Goal: Information Seeking & Learning: Get advice/opinions

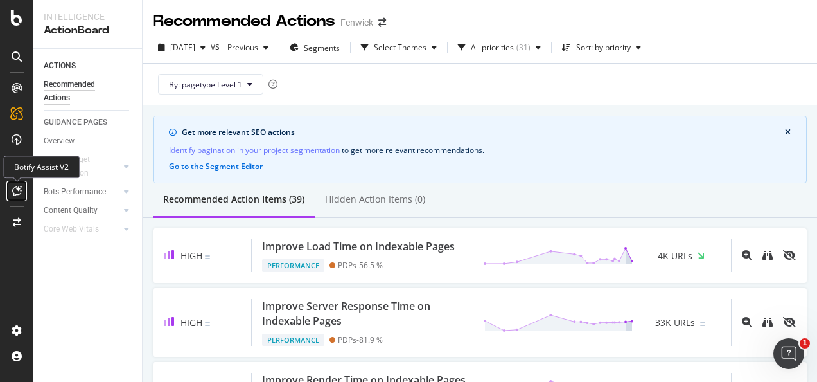
click at [19, 194] on icon at bounding box center [17, 191] width 10 height 10
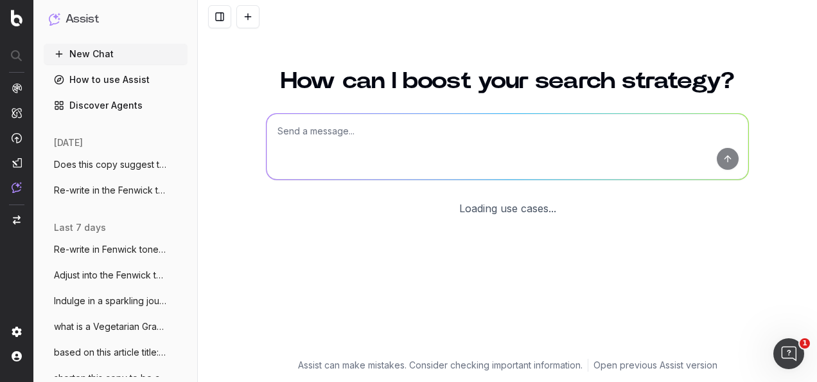
scroll to position [105, 0]
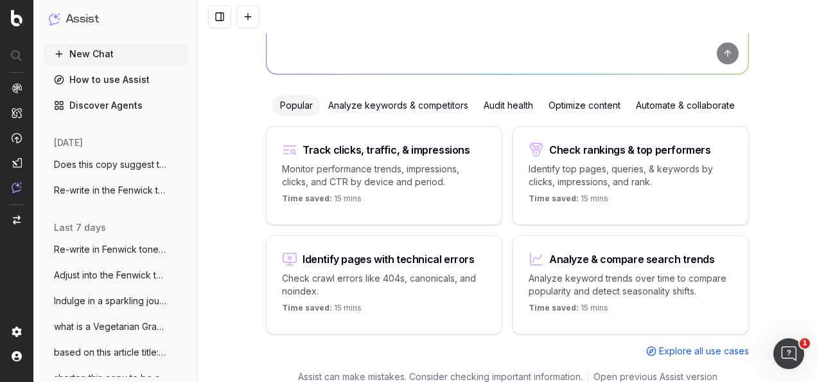
click at [348, 31] on div at bounding box center [507, 16] width 619 height 33
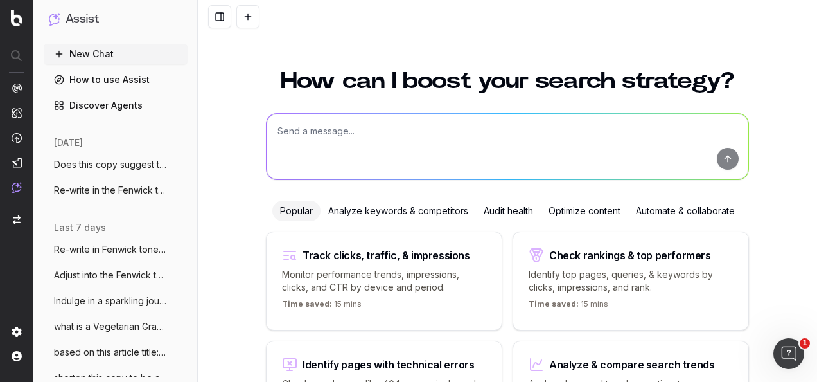
click at [358, 134] on textarea at bounding box center [508, 147] width 482 height 66
paste textarea "Make clear: COPY - SEO & EDITORIAL: Editorial: Title/ Widget/Main Copy SEO: SEO…"
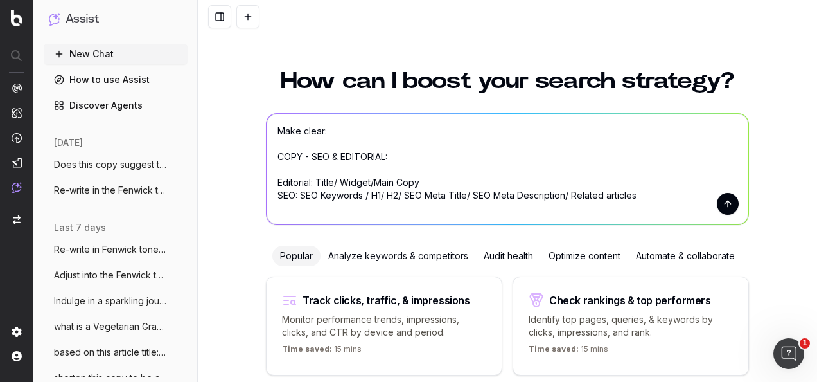
type textarea "Make clear: COPY - SEO & EDITORIAL: Editorial: Title/ Widget/Main Copy SEO: SEO…"
click at [722, 207] on button "submit" at bounding box center [728, 204] width 22 height 22
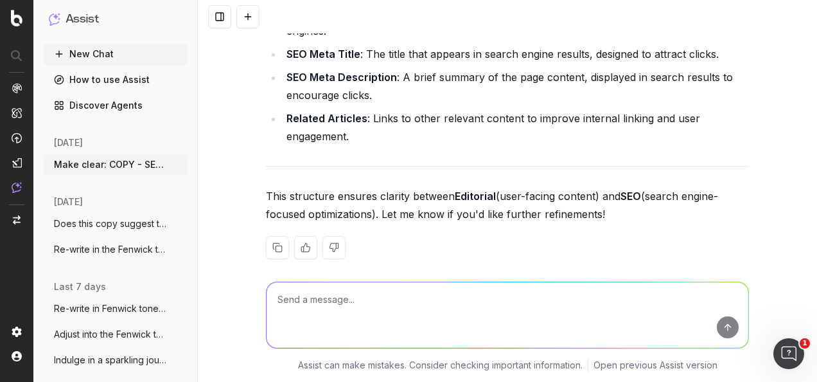
scroll to position [519, 0]
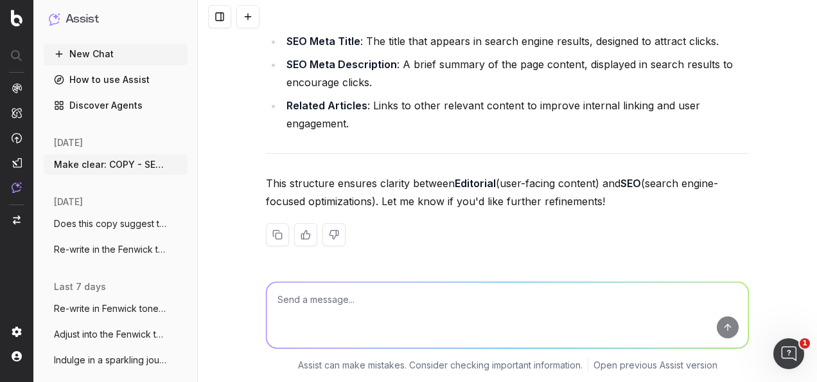
click at [418, 302] on textarea at bounding box center [508, 315] width 482 height 66
paste textarea "Make clear: COPY - SEO & EDITORIAL: Editorial: Title/ Widget/Main Copy SEO: SEO…"
type textarea "make these notes clear: Make clear: COPY - SEO & EDITORIAL: Editorial: Title/ W…"
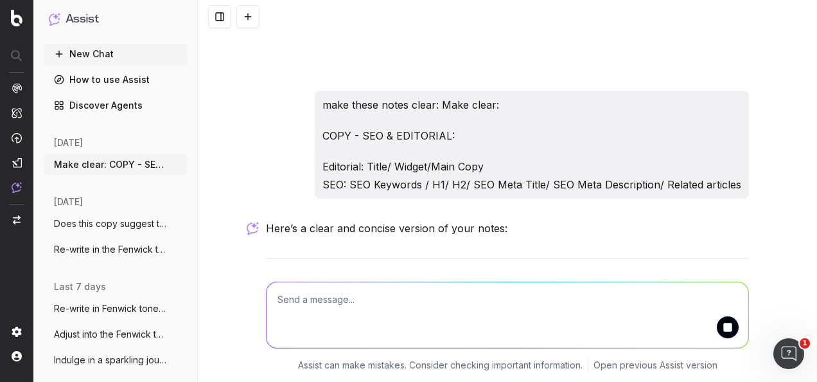
scroll to position [691, 0]
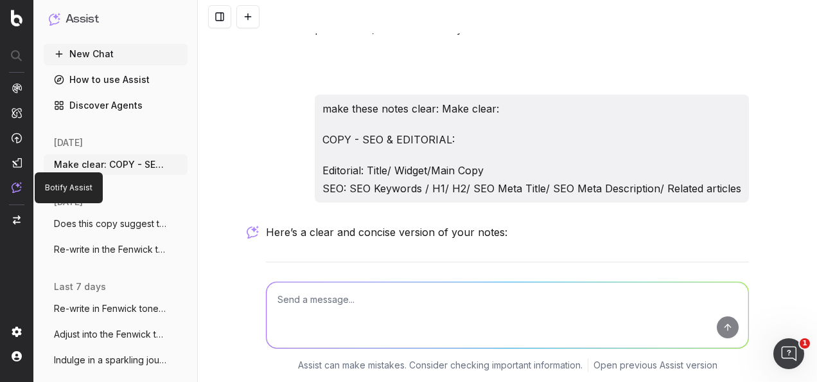
click at [17, 183] on img at bounding box center [17, 187] width 10 height 11
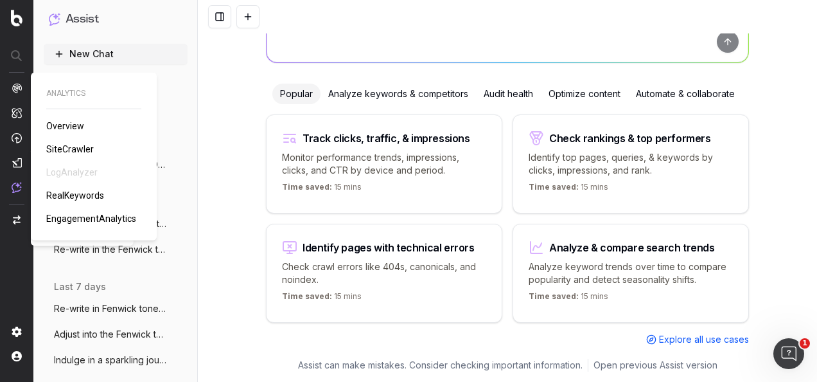
scroll to position [105, 0]
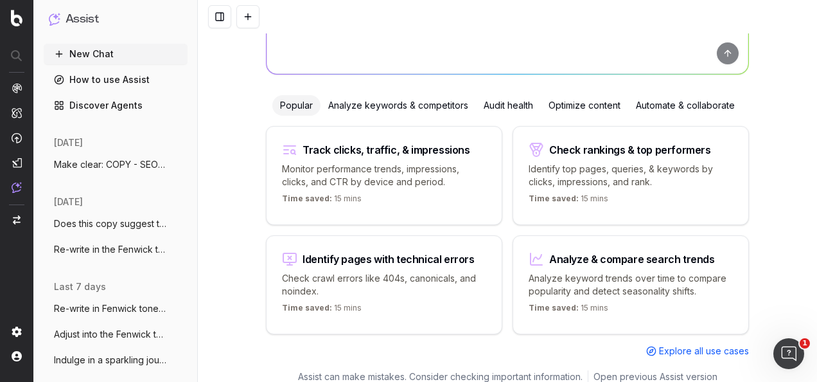
click at [572, 108] on div "Optimize content" at bounding box center [584, 105] width 87 height 21
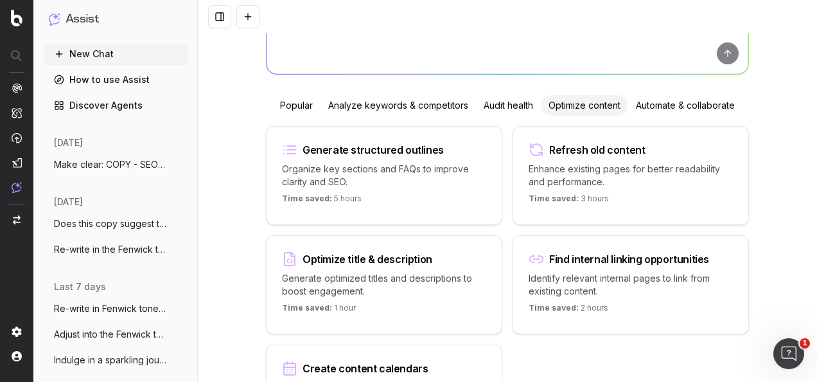
click at [469, 263] on div "Optimize title & description Generate optimized titles and descriptions to boos…" at bounding box center [384, 284] width 236 height 99
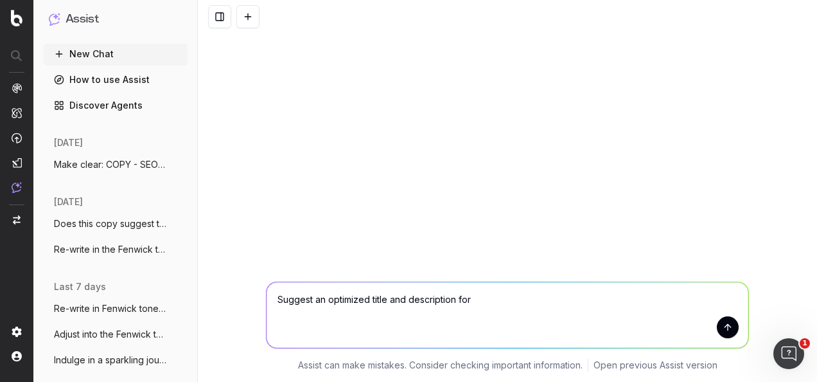
scroll to position [0, 0]
click at [450, 303] on textarea "Suggest an optimized title and description for" at bounding box center [508, 315] width 482 height 66
click at [482, 297] on textarea "Suggest an optimized title and description for" at bounding box center [508, 315] width 482 height 66
paste textarea "H1: The Ultimate Shopping Guide to Christmas Toys & Hampers H1: Top of the Wish…"
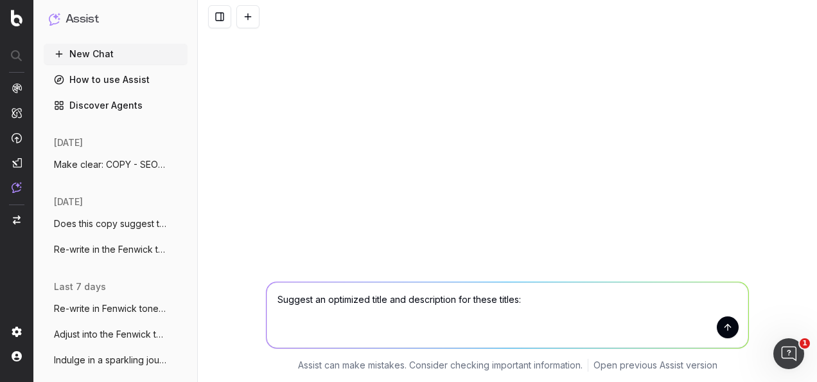
type textarea "Suggest an optimized title and description for these titles: H1: The Ultimate S…"
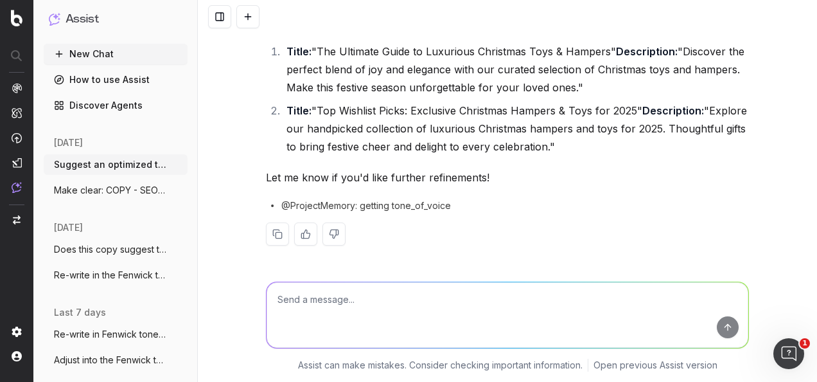
click at [387, 122] on li "Title: "Top Wishlist Picks: Exclusive Christmas Hampers & Toys for 2025" Descri…" at bounding box center [516, 129] width 466 height 54
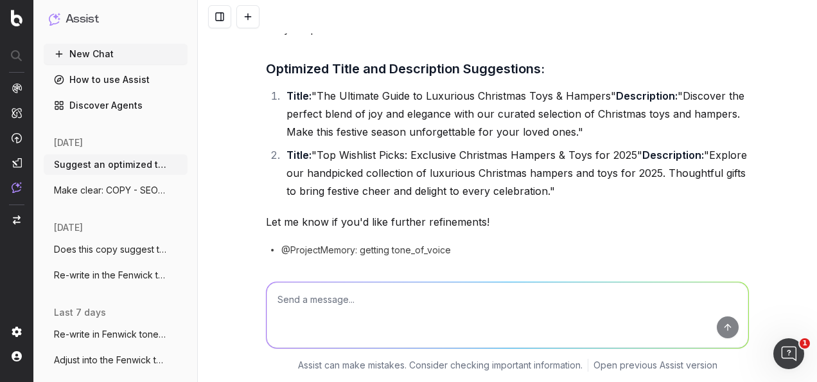
scroll to position [114, 0]
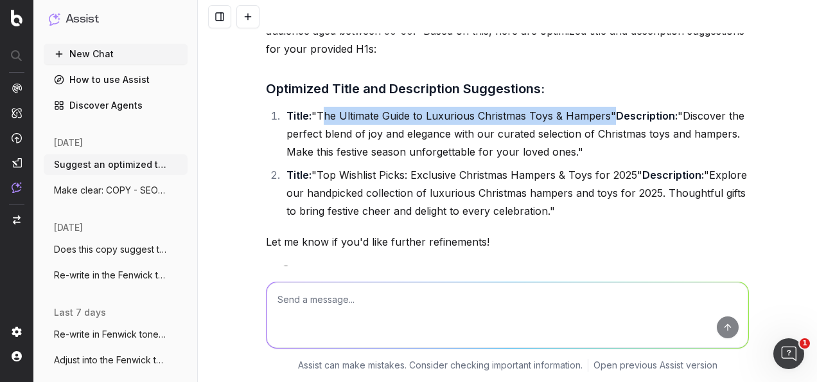
drag, startPoint x: 604, startPoint y: 118, endPoint x: 315, endPoint y: 113, distance: 288.5
click at [315, 113] on li "Title: "The Ultimate Guide to Luxurious Christmas Toys & Hampers" Description: …" at bounding box center [516, 134] width 466 height 54
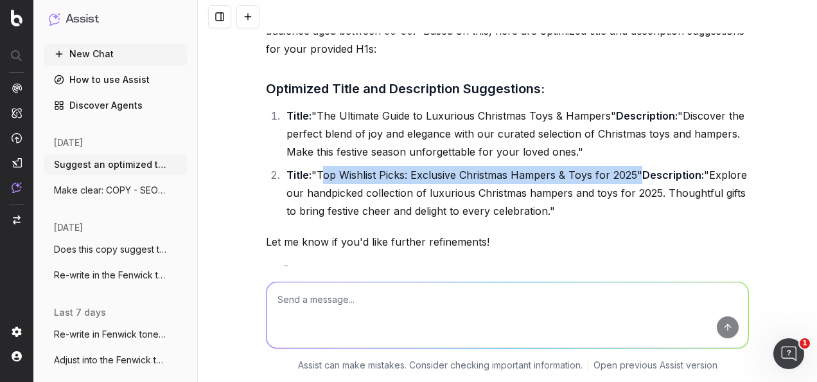
drag, startPoint x: 630, startPoint y: 174, endPoint x: 317, endPoint y: 173, distance: 312.3
click at [317, 173] on li "Title: "Top Wishlist Picks: Exclusive Christmas Hampers & Toys for 2025" Descri…" at bounding box center [516, 193] width 466 height 54
drag, startPoint x: 317, startPoint y: 173, endPoint x: 335, endPoint y: 173, distance: 18.0
copy li "Top Wishlist Picks: Exclusive Christmas Hampers & Toys for 2025"
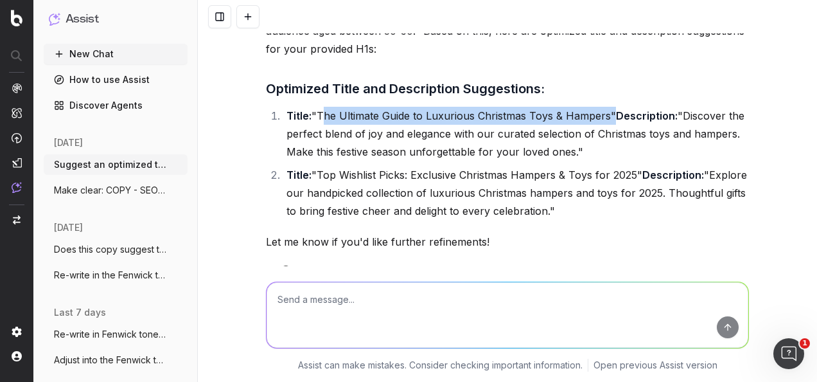
drag, startPoint x: 605, startPoint y: 114, endPoint x: 317, endPoint y: 118, distance: 287.2
click at [317, 118] on li "Title: "The Ultimate Guide to Luxurious Christmas Toys & Hampers" Description: …" at bounding box center [516, 134] width 466 height 54
drag, startPoint x: 317, startPoint y: 118, endPoint x: 333, endPoint y: 114, distance: 16.5
copy li "The Ultimate Guide to Luxurious Christmas Toys & Hampers"
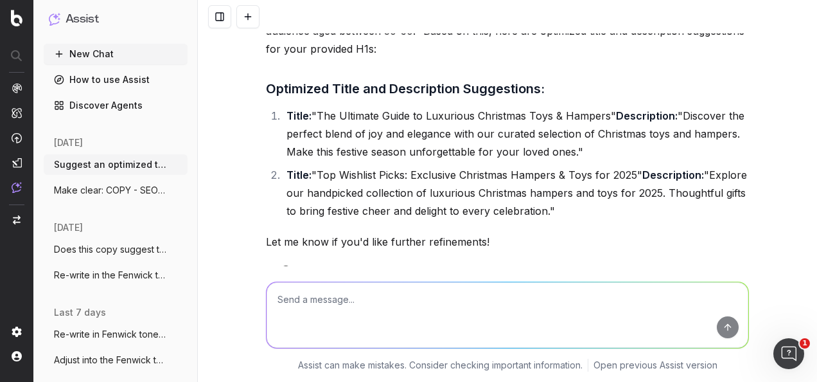
click at [341, 306] on textarea at bounding box center [508, 315] width 482 height 66
type textarea "re-write in the fenwick tone of"
drag, startPoint x: 425, startPoint y: 301, endPoint x: 265, endPoint y: 303, distance: 160.0
click at [267, 303] on textarea "re-write in the fenwick tone of" at bounding box center [508, 315] width 482 height 66
paste textarea ""NEW IN LEGENDS with @fenwickofficial Going behind the scenes with Newcastle Un…"
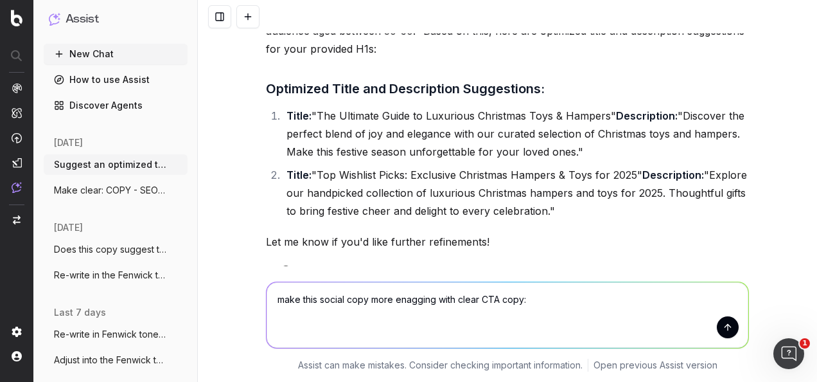
type textarea "make this social copy more enagging with clear CTA copy: "NEW IN LEGENDS with @…"
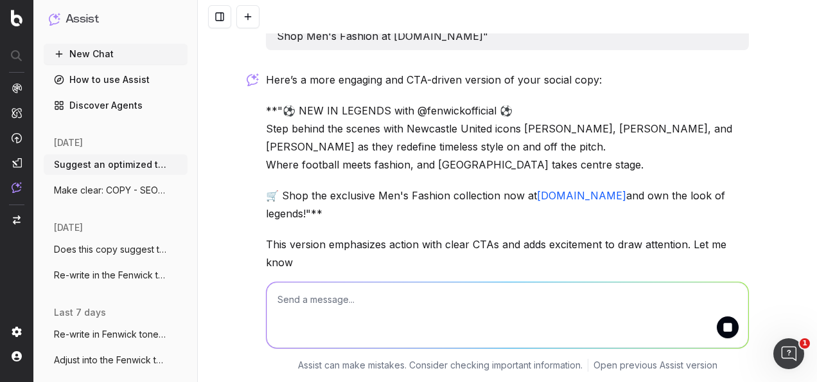
scroll to position [574, 0]
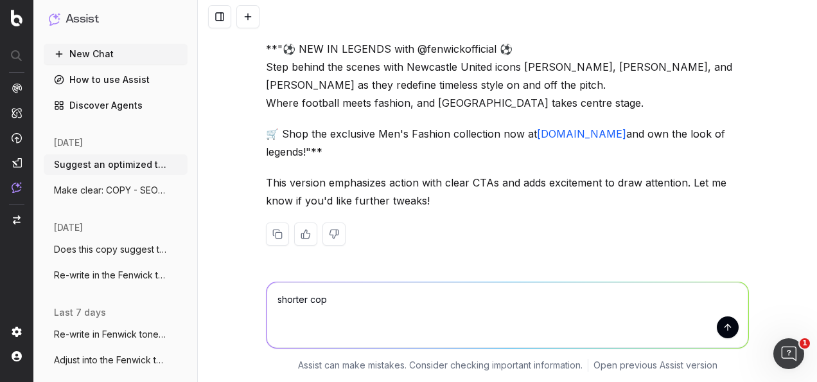
type textarea "shorter copy"
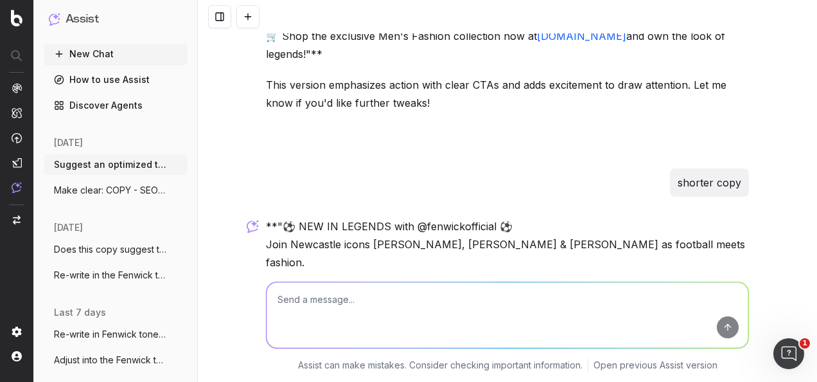
scroll to position [777, 0]
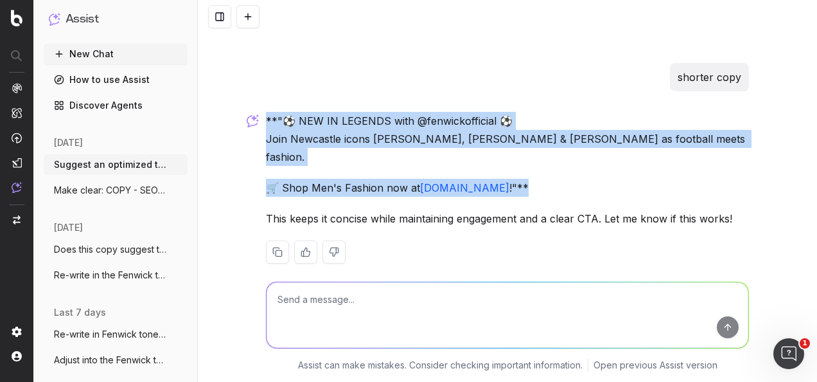
drag, startPoint x: 500, startPoint y: 173, endPoint x: 263, endPoint y: 113, distance: 244.7
click at [266, 113] on div "**"⚽ NEW IN LEGENDS with @fenwickofficial ⚽ Join Newcastle icons Kevin Nolan, P…" at bounding box center [507, 198] width 483 height 172
drag, startPoint x: 263, startPoint y: 113, endPoint x: 278, endPoint y: 124, distance: 18.9
copy div "**"⚽ NEW IN LEGENDS with @fenwickofficial ⚽ Join Newcastle icons Kevin Nolan, P…"
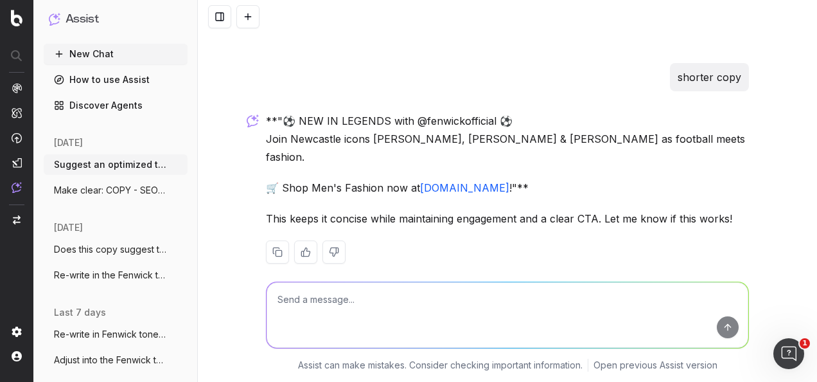
click at [472, 304] on textarea at bounding box center [508, 315] width 482 height 66
paste textarea "Shop Men's Fashion now at fenwick.co.uk"
click at [330, 296] on textarea "replace this: Shop Men's Fashion now at fenwick.co.uk" at bounding box center [508, 315] width 482 height 66
click at [562, 306] on textarea "replace this: 'Shop Men's Fashion now at fenwick.co.uk" at bounding box center [508, 315] width 482 height 66
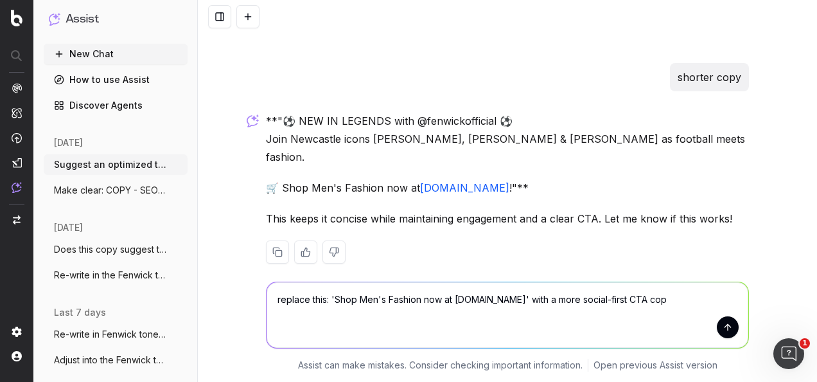
type textarea "replace this: 'Shop Men's Fashion now at fenwick.co.uk' with a more social-firs…"
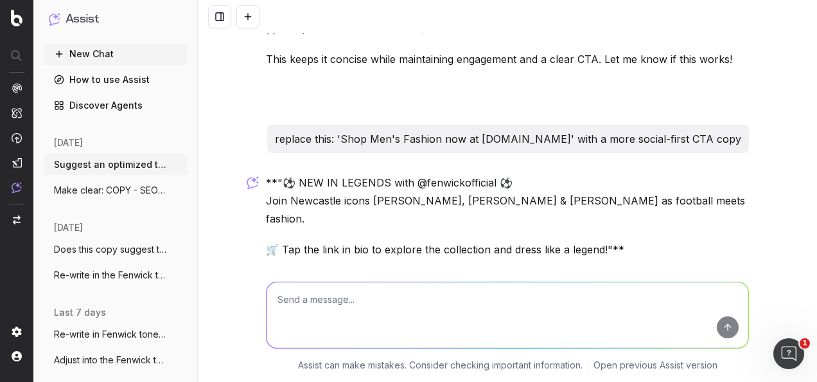
scroll to position [980, 0]
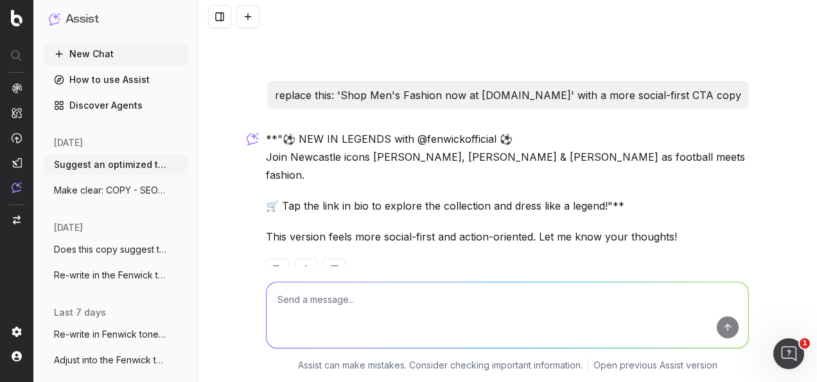
drag, startPoint x: 610, startPoint y: 171, endPoint x: 261, endPoint y: 170, distance: 348.9
click at [266, 197] on p "🛒 Tap the link in bio to explore the collection and dress like a legend!"**" at bounding box center [507, 206] width 483 height 18
drag, startPoint x: 261, startPoint y: 170, endPoint x: 332, endPoint y: 168, distance: 70.7
copy p "🛒 Tap the link in bio to explore the collection and dress like a legend!"**"
click at [419, 320] on textarea at bounding box center [508, 315] width 482 height 66
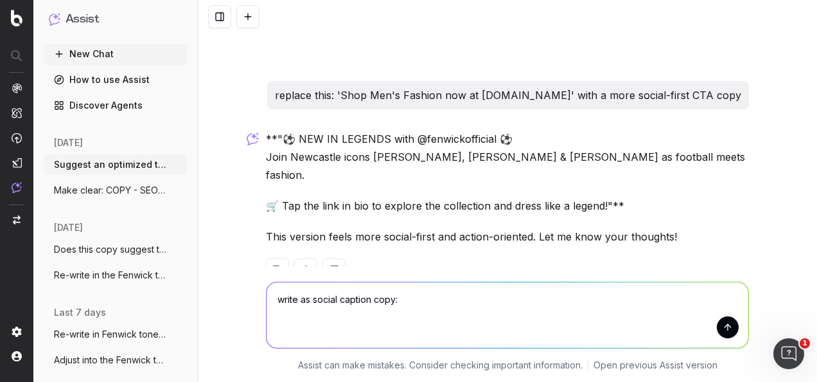
paste textarea "⚽Newcastle United Legends Styled By @fenwickofficial⚽ Football icons Kevin Nola…"
type textarea "write as social caption copy: ⚽Newcastle United Legends Styled By @fenwickoffic…"
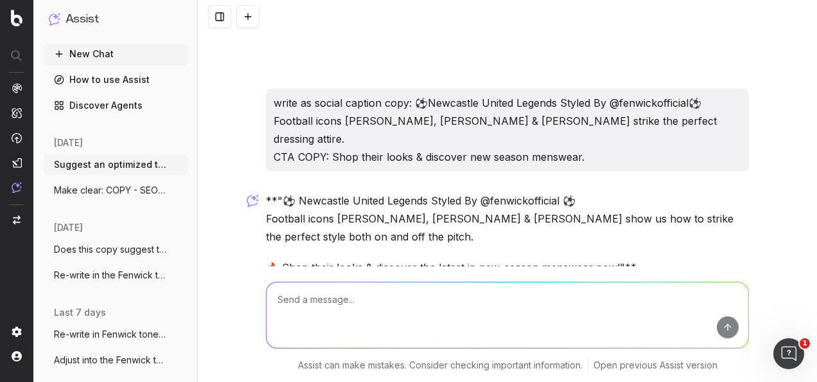
scroll to position [1255, 0]
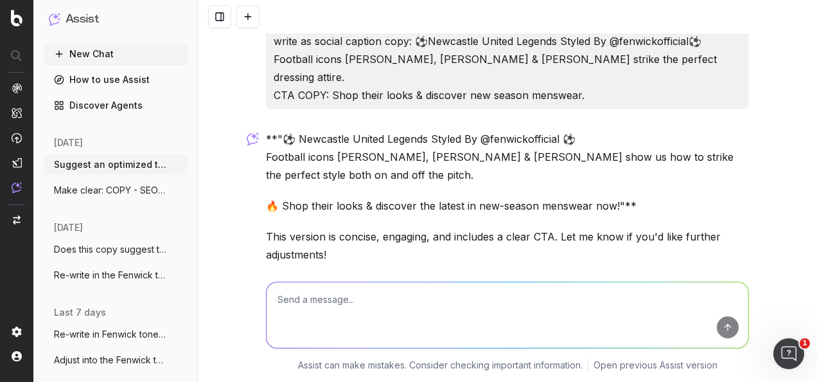
drag, startPoint x: 634, startPoint y: 158, endPoint x: 279, endPoint y: 79, distance: 364.0
click at [279, 130] on div "**"⚽ Newcastle United Legends Styled By @fenwickofficial ⚽ Football icons Kevin…" at bounding box center [507, 225] width 483 height 190
copy div "⚽ Newcastle United Legends Styled By @fenwickofficial ⚽ Football icons Kevin No…"
click at [403, 321] on textarea at bounding box center [508, 315] width 482 height 66
type textarea "write shorter CTA caption copy for social"
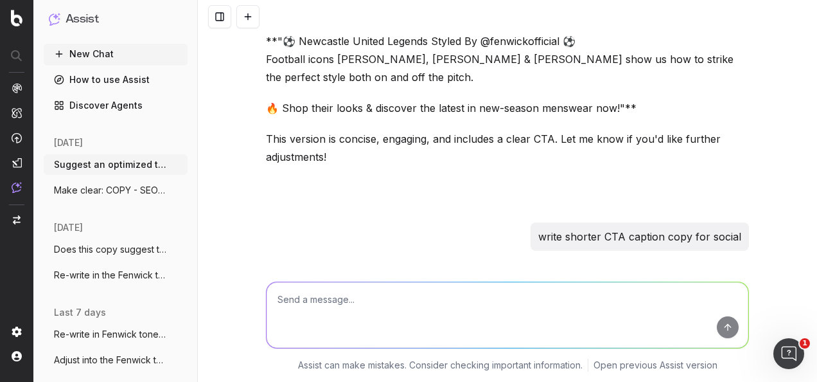
scroll to position [1397, 0]
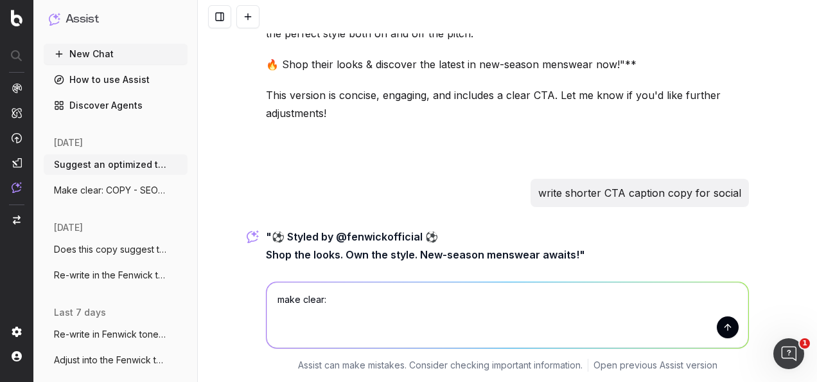
paste textarea "⚽ Newcastle United Legends Styled By @fenwickofficial ⚽ Football icons Kevin No…"
type textarea "make clear: ⚽ Newcastle United Legends Styled By @fenwickofficial ⚽ Football ic…"
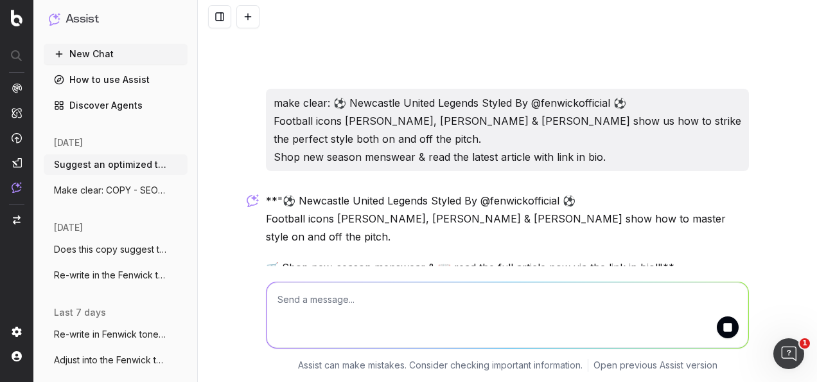
scroll to position [1690, 0]
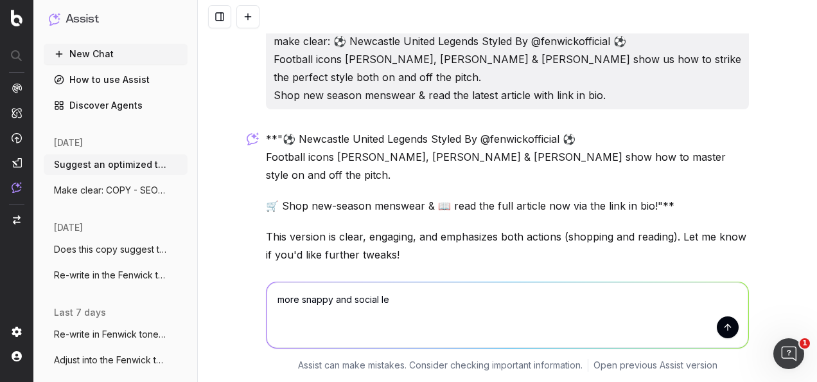
type textarea "more snappy and social led"
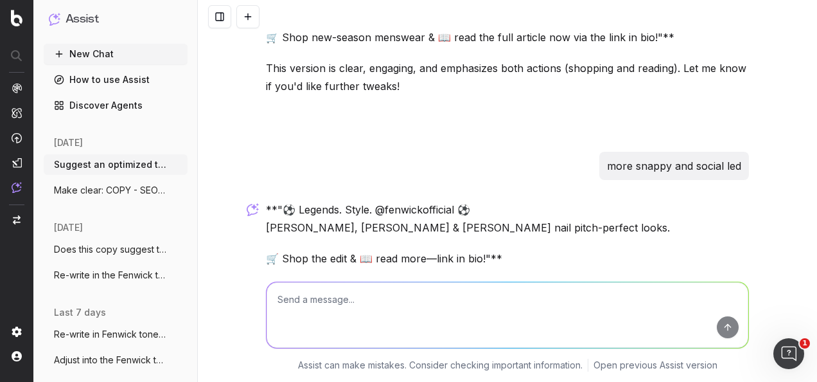
scroll to position [1862, 0]
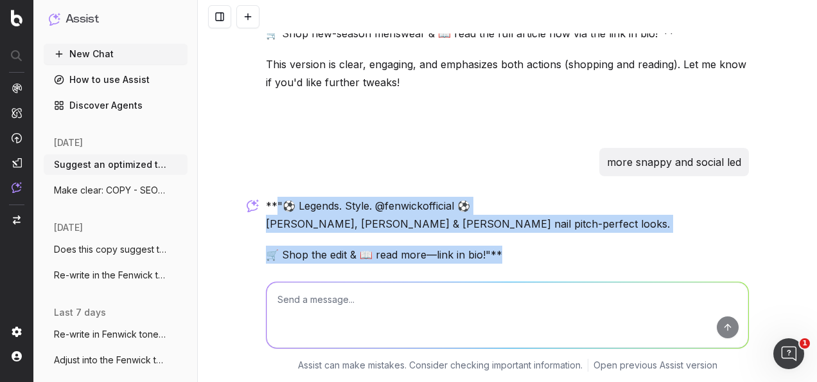
drag, startPoint x: 506, startPoint y: 207, endPoint x: 269, endPoint y: 145, distance: 244.4
click at [269, 197] on div "**"⚽ Legends. Style. @fenwickofficial ⚽ Kevin Nolan, Paul Dummett & Jonás Gutié…" at bounding box center [507, 258] width 483 height 123
drag, startPoint x: 269, startPoint y: 145, endPoint x: 287, endPoint y: 154, distance: 19.3
copy div ""⚽ Legends. Style. @fenwickofficial ⚽ Kevin Nolan, Paul Dummett & Jonás Gutiérr…"
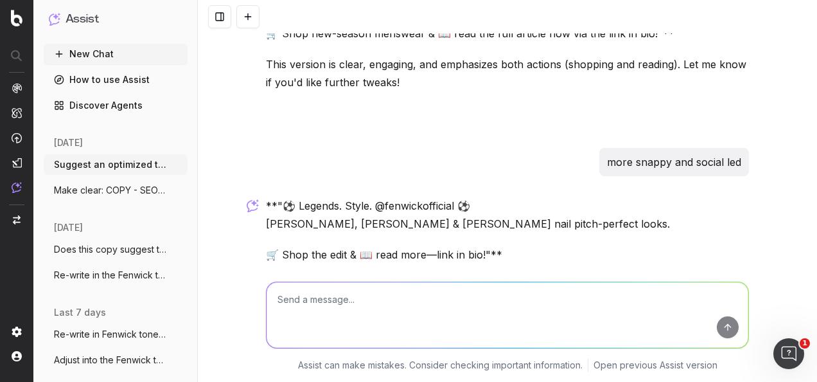
click at [412, 302] on textarea at bounding box center [508, 315] width 482 height 66
paste textarea "⚽ Legends. Style. @fenwickofficial ⚽ Kevin Nolan, Paul Dummett & Jonás Gutiérre…"
type textarea "make copy tighter: ⚽ Legends. Style. @fenwickofficial ⚽ Kevin Nolan, Paul Dumme…"
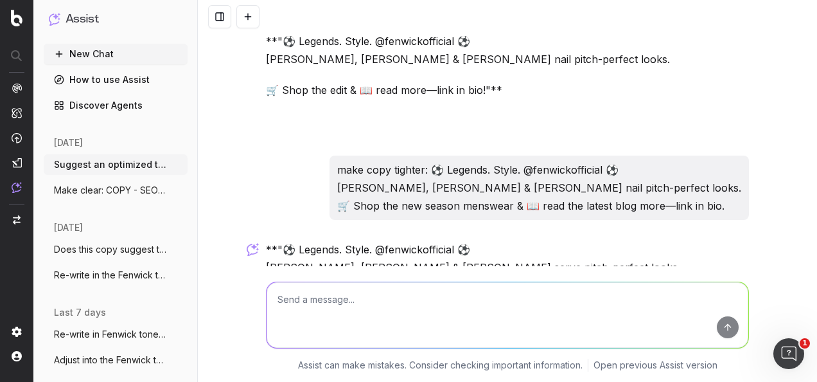
scroll to position [2070, 0]
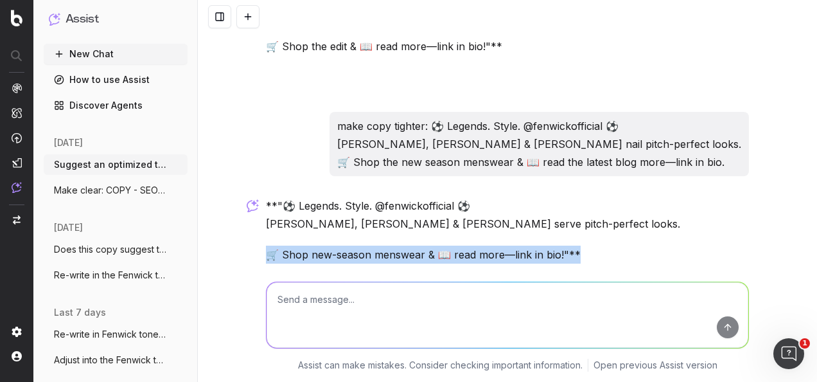
drag, startPoint x: 574, startPoint y: 204, endPoint x: 251, endPoint y: 200, distance: 323.2
click at [251, 200] on div "Suggest an optimized title and description for these titles: H1: The Ultimate S…" at bounding box center [507, 191] width 619 height 382
drag, startPoint x: 251, startPoint y: 200, endPoint x: 306, endPoint y: 193, distance: 55.2
copy p "🛒 Shop new-season menswear & 📖 read more—link in bio!"**"
click at [389, 311] on textarea at bounding box center [508, 315] width 482 height 66
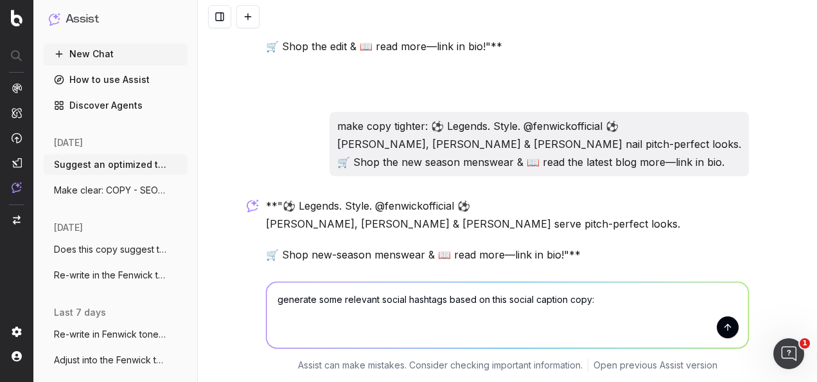
paste textarea "COPY OPTION 4: ⚽ Legends. Style. @fenwickofficial ⚽ Kevin Nolan, Paul Dummett &…"
type textarea "generate some relevant social hashtags based on this social caption copy: COPY …"
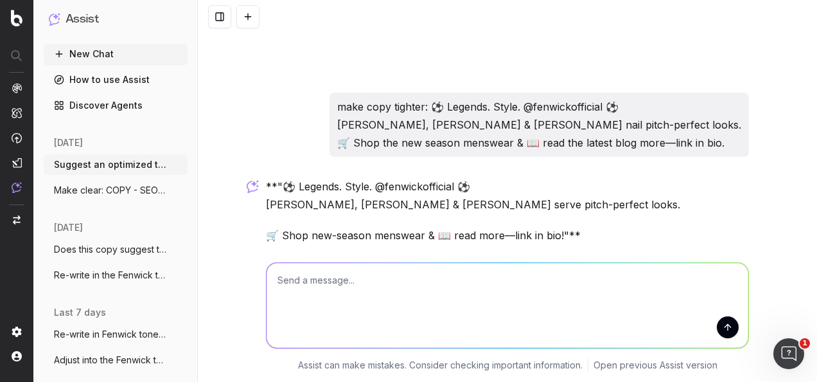
scroll to position [2191, 0]
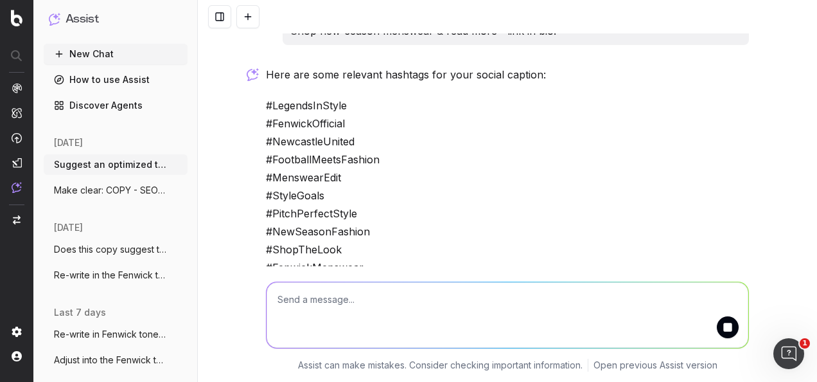
click at [287, 181] on div "Here are some relevant hashtags for your social caption: #LegendsInStyle #Fenwi…" at bounding box center [507, 178] width 483 height 224
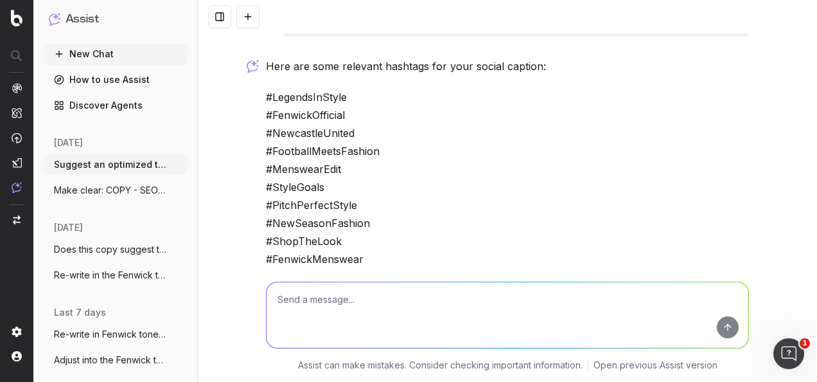
scroll to position [2407, 0]
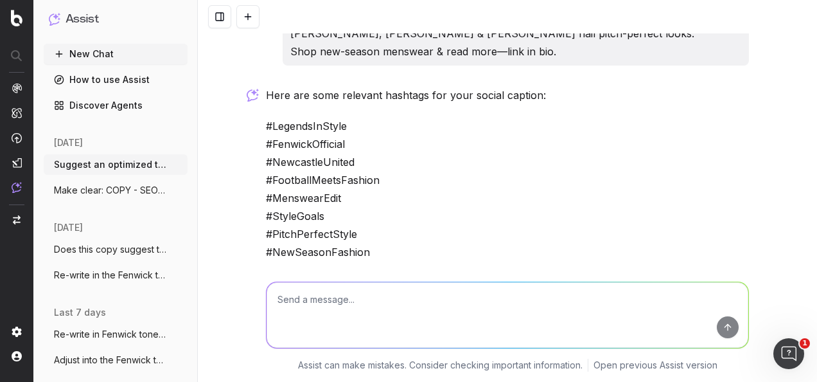
drag, startPoint x: 360, startPoint y: 242, endPoint x: 263, endPoint y: 77, distance: 191.5
click at [266, 117] on p "#LegendsInStyle #FenwickOfficial #NewcastleUnited #FootballMeetsFashion #Menswe…" at bounding box center [507, 207] width 483 height 180
copy p "#LegendsInStyle #FenwickOfficial #NewcastleUnited #FootballMeetsFashion #Menswe…"
click at [466, 315] on textarea at bounding box center [508, 315] width 482 height 66
paste textarea "Bring the flavours of the season together with this 13 Piece Fenwick Hampers Ch…"
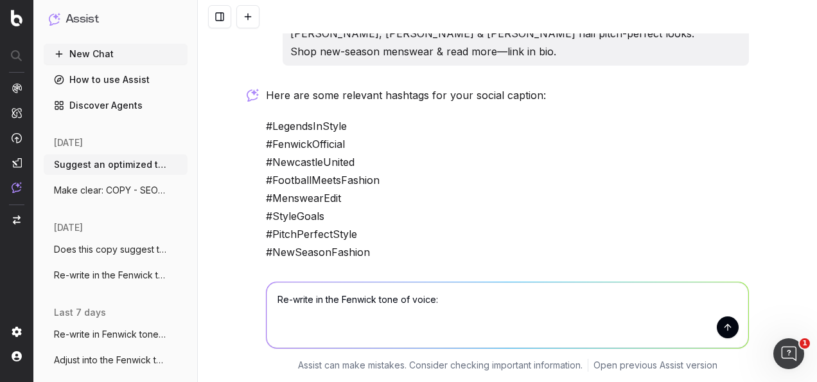
type textarea "Re-write in the Fenwick tone of voice: Bring the flavours of the season togethe…"
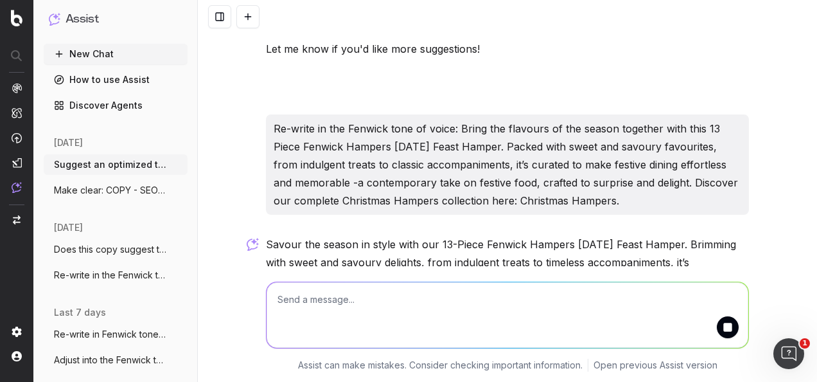
scroll to position [2738, 0]
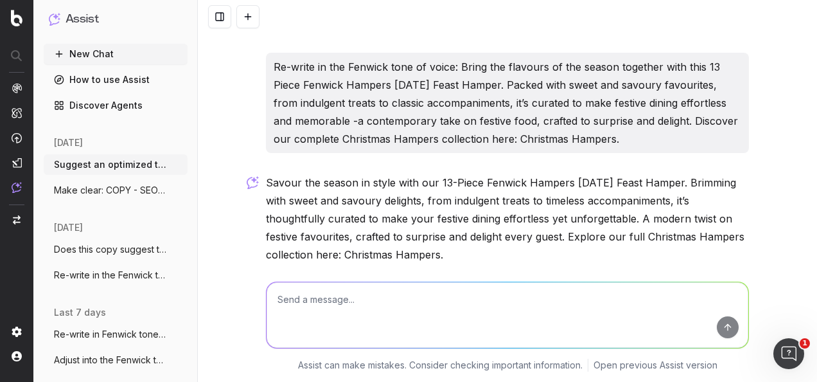
drag, startPoint x: 442, startPoint y: 204, endPoint x: 256, endPoint y: 129, distance: 200.9
drag, startPoint x: 256, startPoint y: 129, endPoint x: 343, endPoint y: 153, distance: 90.6
copy p "Savour the season in style with our 13-Piece Fenwick Hampers Christmas Day Feas…"
click at [418, 307] on textarea at bounding box center [508, 315] width 482 height 66
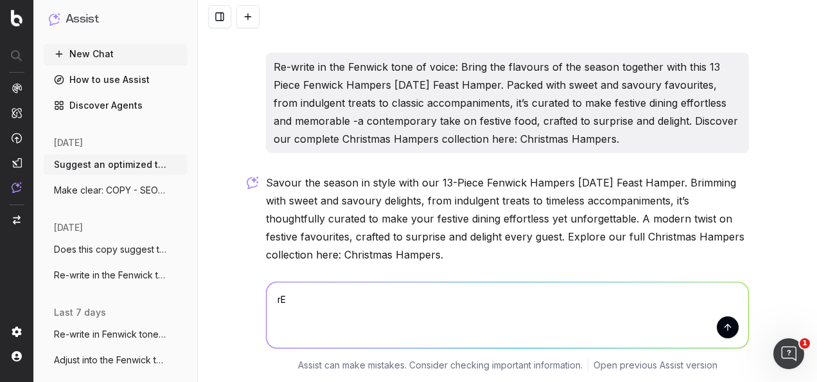
type textarea "r"
paste textarea "Mix things up with this 8 Piece Fenwick Hampers Cocktail and Snacks Hamper, pai…"
type textarea "Re-write in the Fenwick tone of voice: Mix things up with this 8 Piece Fenwick …"
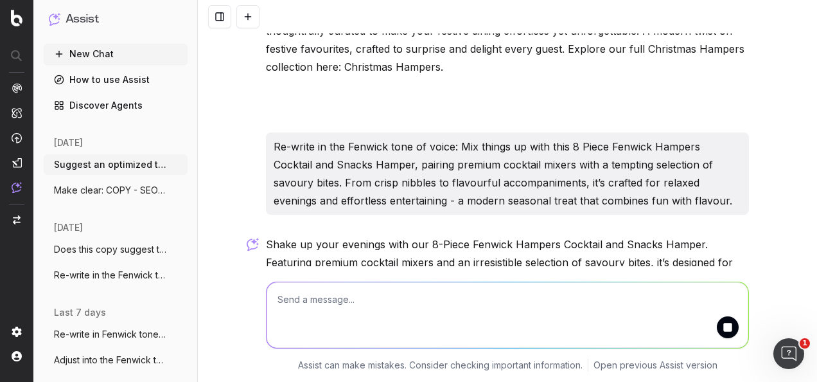
scroll to position [2970, 0]
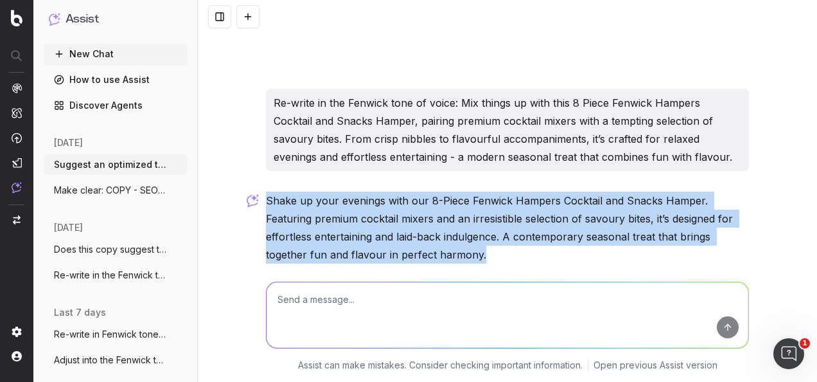
drag, startPoint x: 484, startPoint y: 213, endPoint x: 261, endPoint y: 142, distance: 234.7
click at [266, 191] on div "Shake up your evenings with our 8-Piece Fenwick Hampers Cocktail and Snacks Ham…" at bounding box center [507, 255] width 483 height 129
drag, startPoint x: 261, startPoint y: 142, endPoint x: 286, endPoint y: 152, distance: 26.8
copy div "Shake up your evenings with our 8-Piece Fenwick Hampers Cocktail and Snacks Ham…"
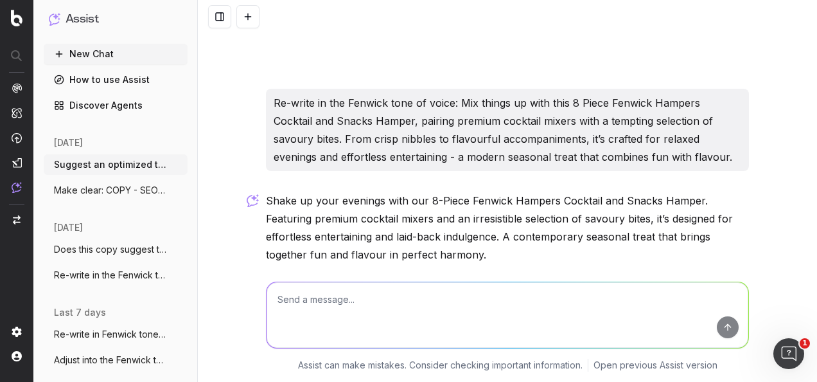
click at [465, 320] on textarea at bounding box center [508, 315] width 482 height 66
paste textarea "Stock up for the season with this 7 Piece Fenwick Hampers Christmas Pantry Hamp…"
type textarea "Re-write in the fenwick tone of voice: Stock up for the season with this 7 Piec…"
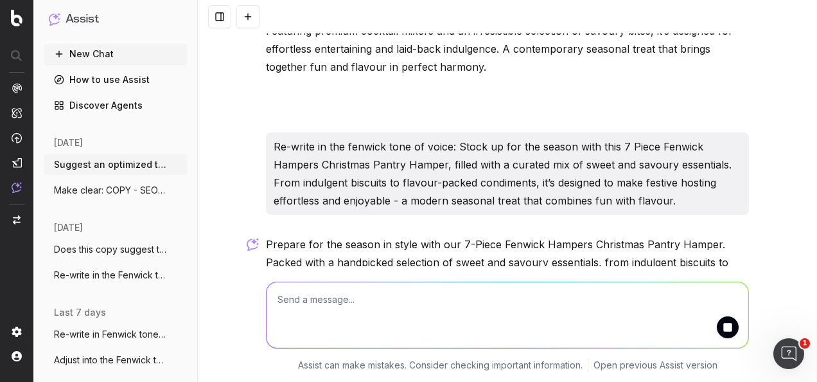
scroll to position [3201, 0]
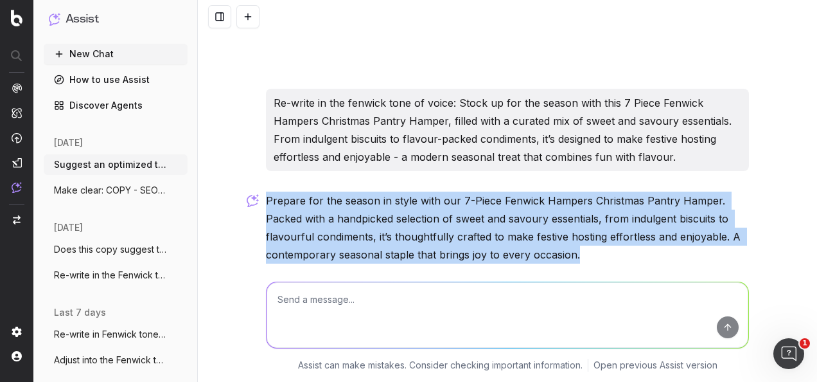
drag, startPoint x: 590, startPoint y: 204, endPoint x: 261, endPoint y: 146, distance: 334.0
click at [266, 191] on p "Prepare for the season in style with our 7-Piece Fenwick Hampers Christmas Pant…" at bounding box center [507, 227] width 483 height 72
drag, startPoint x: 261, startPoint y: 146, endPoint x: 314, endPoint y: 167, distance: 56.6
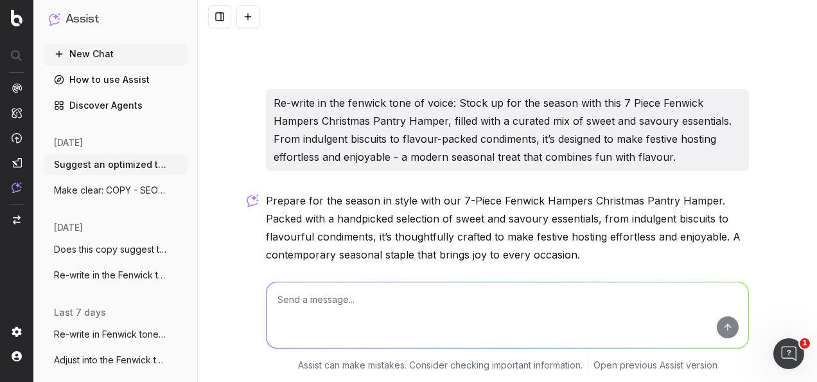
click at [500, 312] on textarea at bounding box center [508, 315] width 482 height 66
paste textarea "Satisfy your festive cravings with theis 7 Piece Fenwick Hampers Christmas Swee…"
type textarea "Re-write in the Fenwick tone of voice: Satisfy your festive cravings with theis…"
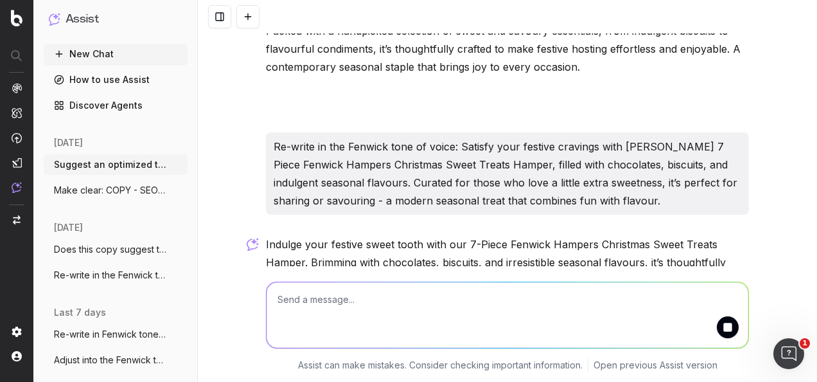
scroll to position [3432, 0]
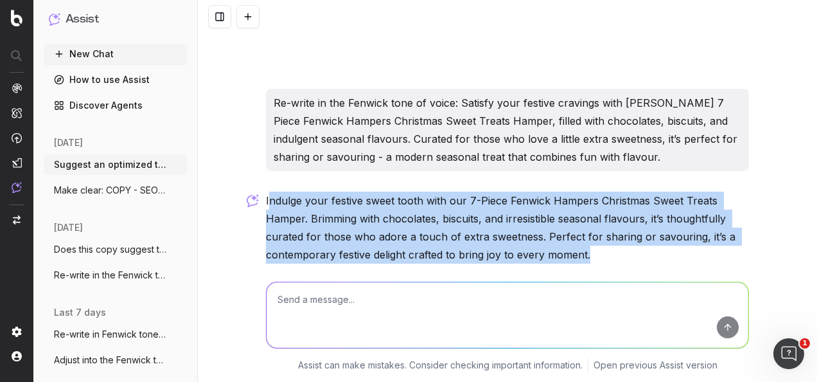
drag, startPoint x: 600, startPoint y: 206, endPoint x: 262, endPoint y: 146, distance: 343.2
click at [266, 191] on p "Indulge your festive sweet tooth with our 7-Piece Fenwick Hampers Christmas Swe…" at bounding box center [507, 227] width 483 height 72
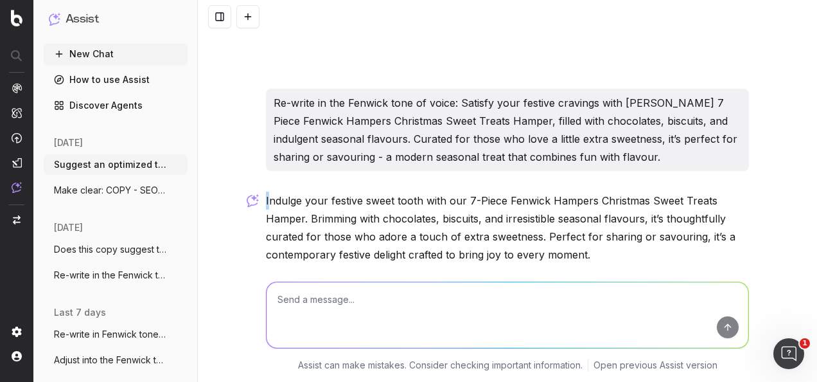
click at [266, 191] on p "Indulge your festive sweet tooth with our 7-Piece Fenwick Hampers Christmas Swe…" at bounding box center [507, 227] width 483 height 72
click at [589, 204] on p "Indulge your festive sweet tooth with our 7-Piece Fenwick Hampers Christmas Swe…" at bounding box center [507, 227] width 483 height 72
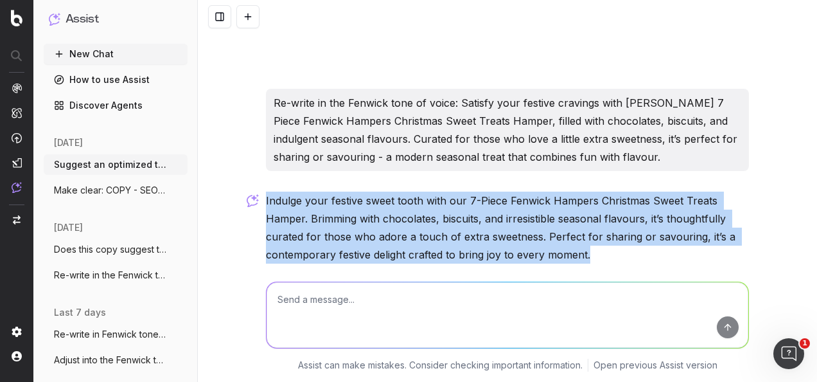
drag, startPoint x: 590, startPoint y: 204, endPoint x: 267, endPoint y: 148, distance: 327.5
click at [267, 191] on p "Indulge your festive sweet tooth with our 7-Piece Fenwick Hampers Christmas Swe…" at bounding box center [507, 227] width 483 height 72
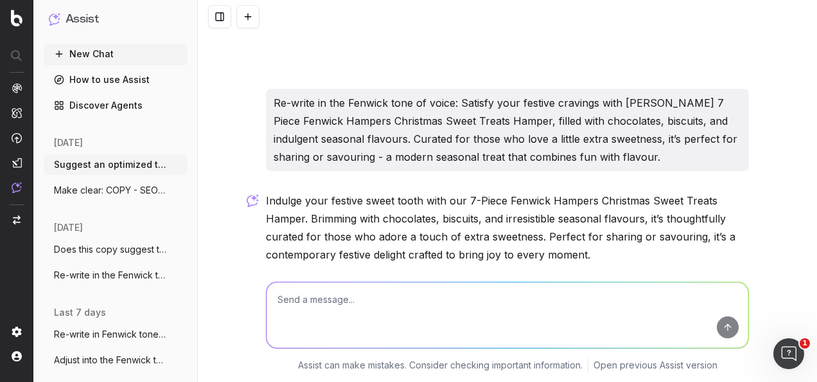
drag, startPoint x: 444, startPoint y: 315, endPoint x: 458, endPoint y: 315, distance: 14.1
click at [445, 315] on textarea at bounding box center [508, 315] width 482 height 66
paste textarea "Raise a glass with this 8 Piece Fenwick Hampers Beer and Snacks Hamper, combini…"
type textarea "Re-write in the Fenwick tone of voice; Raise a glass with this 8 Piece Fenwick …"
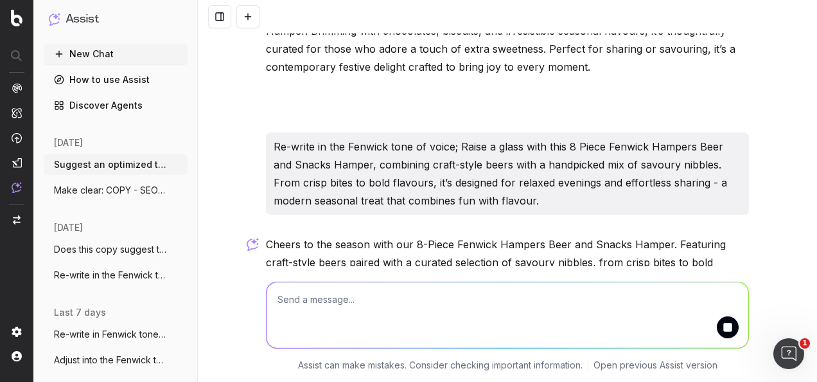
scroll to position [3664, 0]
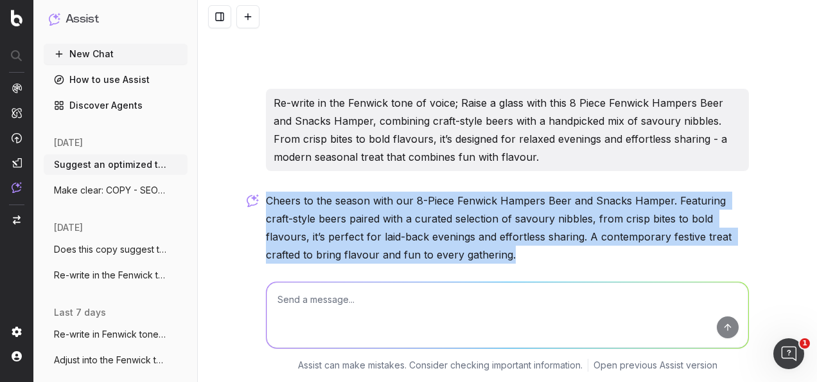
drag, startPoint x: 522, startPoint y: 199, endPoint x: 259, endPoint y: 146, distance: 267.9
drag, startPoint x: 259, startPoint y: 146, endPoint x: 295, endPoint y: 149, distance: 36.1
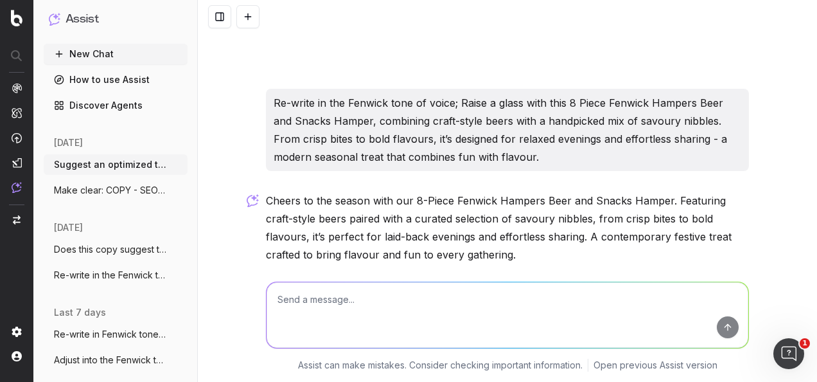
drag, startPoint x: 509, startPoint y: 313, endPoint x: 515, endPoint y: 307, distance: 8.6
click at [514, 308] on textarea at bounding box center [508, 315] width 482 height 66
paste textarea "Pop the cork and celebrate in style with the Fenwick Hampers Christmas Sparklin…"
type textarea "re-write in the Fenwick tone of voice: Pop the cork and celebrate in style with…"
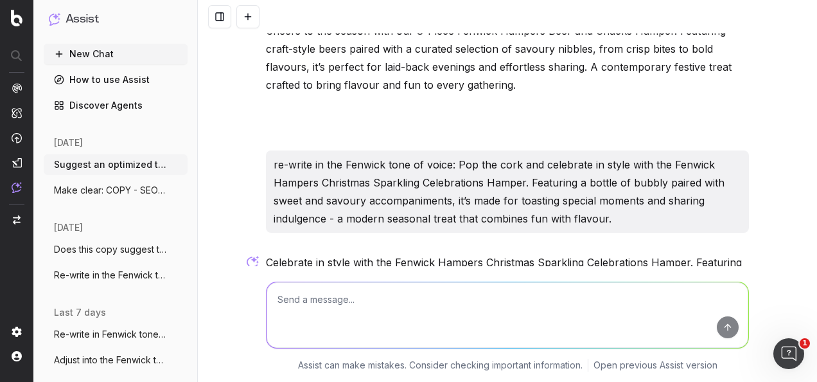
scroll to position [3895, 0]
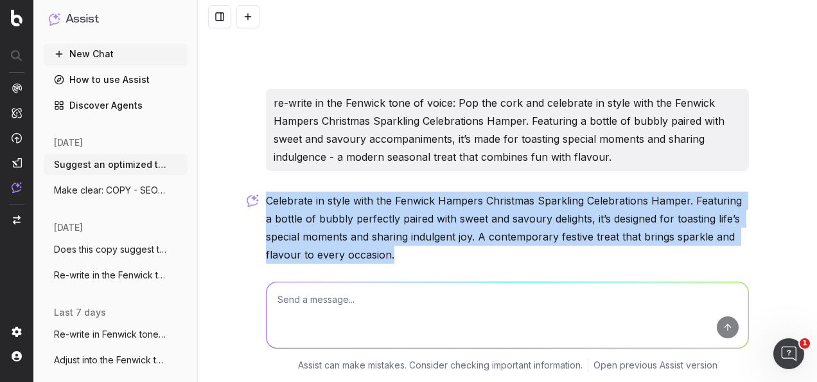
drag, startPoint x: 398, startPoint y: 204, endPoint x: 263, endPoint y: 143, distance: 147.8
click at [266, 191] on p "Celebrate in style with the Fenwick Hampers Christmas Sparkling Celebrations Ha…" at bounding box center [507, 227] width 483 height 72
drag, startPoint x: 263, startPoint y: 143, endPoint x: 308, endPoint y: 147, distance: 45.1
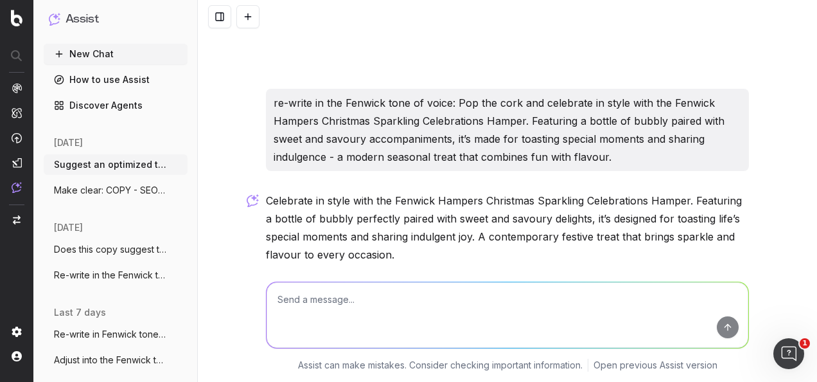
click at [495, 321] on textarea at bounding box center [508, 315] width 482 height 66
type textarea "r"
paste textarea "Celebrate the season in timeless style with this 8 Piece Fenwick Hampers Classi…"
type textarea "Re-write in the Fenwick tone of voice: Celebrate the season in timeless style w…"
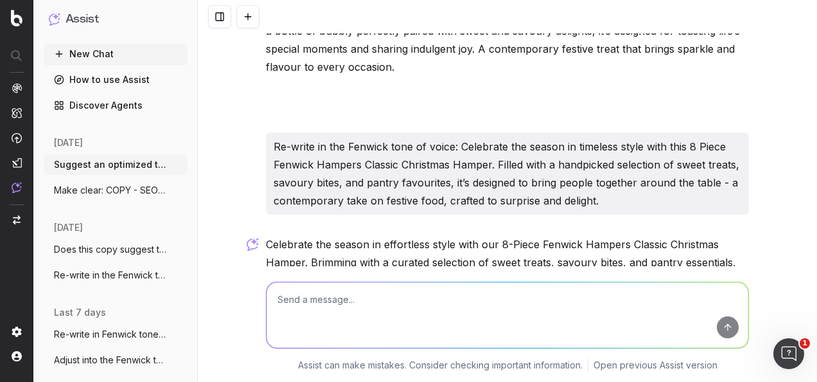
scroll to position [4126, 0]
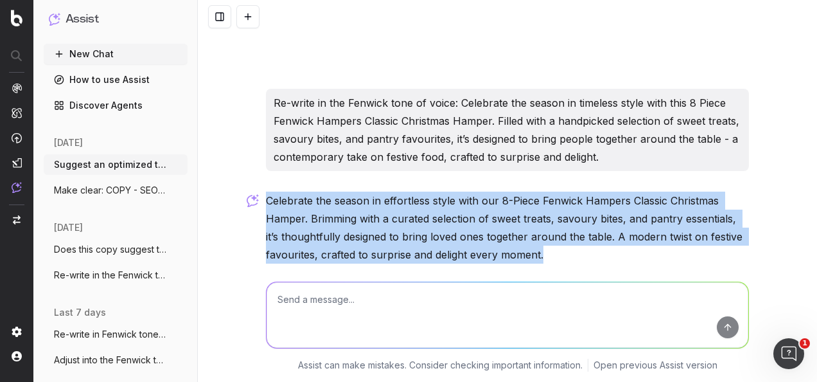
drag, startPoint x: 547, startPoint y: 197, endPoint x: 263, endPoint y: 147, distance: 289.0
click at [266, 191] on p "Celebrate the season in effortless style with our 8-Piece Fenwick Hampers Class…" at bounding box center [507, 227] width 483 height 72
drag, startPoint x: 263, startPoint y: 147, endPoint x: 281, endPoint y: 147, distance: 18.0
click at [459, 303] on textarea at bounding box center [508, 315] width 482 height 66
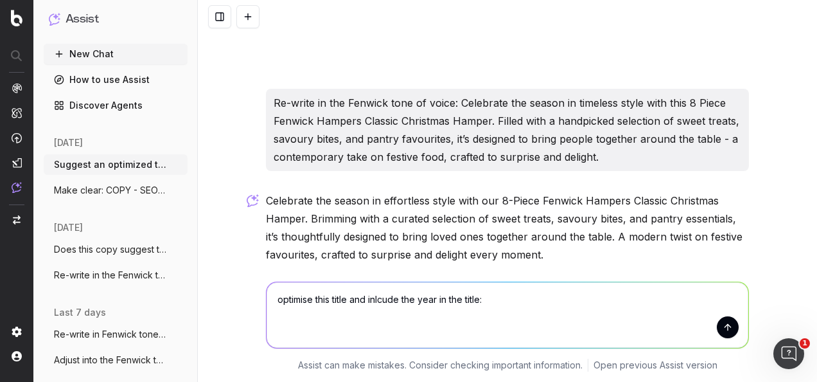
paste textarea "H1: Top Wishlist Picks The Ultimate Guide to Christmas Toys & Hampers"
type textarea "optimise this title and inlcude the year in the title: H1: Top Wishlist Picks T…"
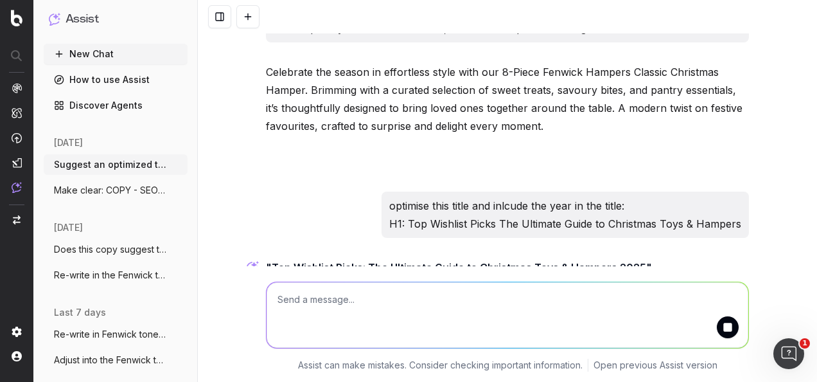
scroll to position [4316, 0]
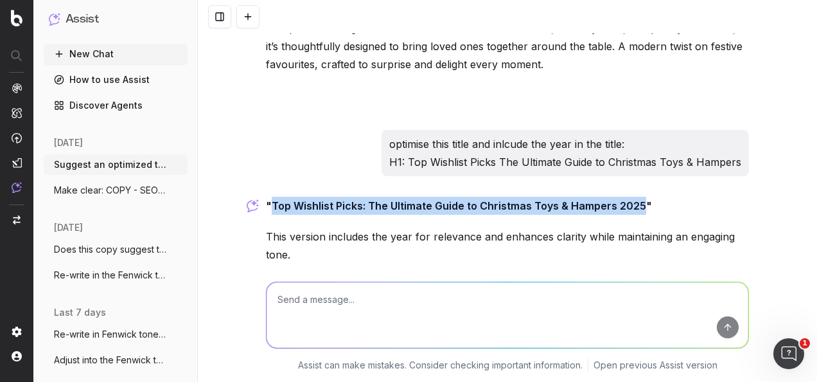
drag, startPoint x: 635, startPoint y: 152, endPoint x: 266, endPoint y: 146, distance: 368.9
click at [266, 199] on strong ""Top Wishlist Picks: The Ultimate Guide to Christmas Toys & Hampers 2025"" at bounding box center [459, 205] width 386 height 13
drag, startPoint x: 266, startPoint y: 146, endPoint x: 281, endPoint y: 146, distance: 14.8
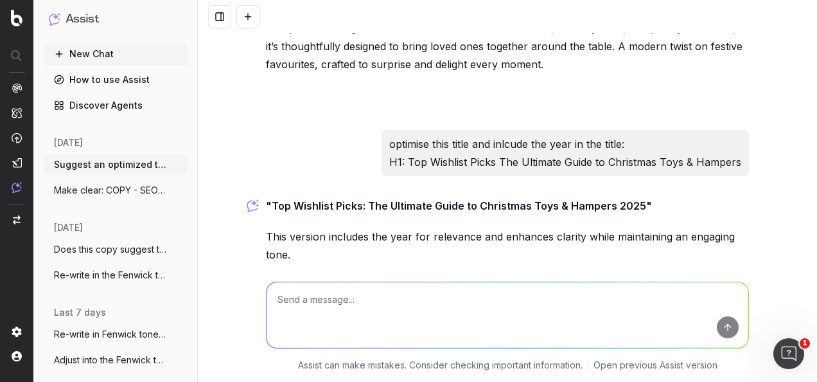
click at [445, 303] on textarea at bounding box center [508, 315] width 482 height 66
type textarea "i"
type textarea "is it good for your EON electric account balance to be in credit?"
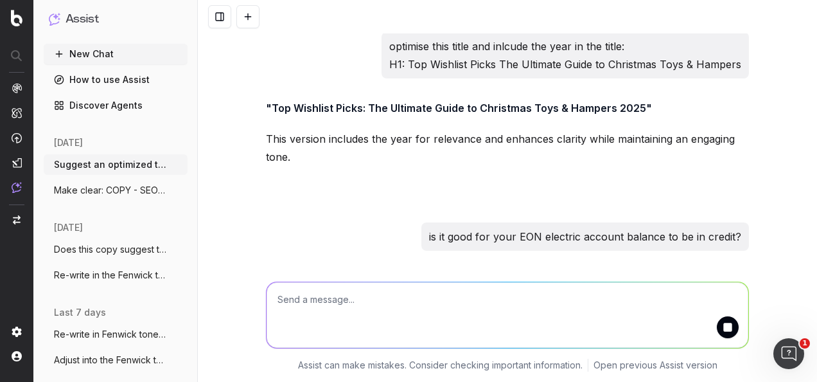
scroll to position [4432, 0]
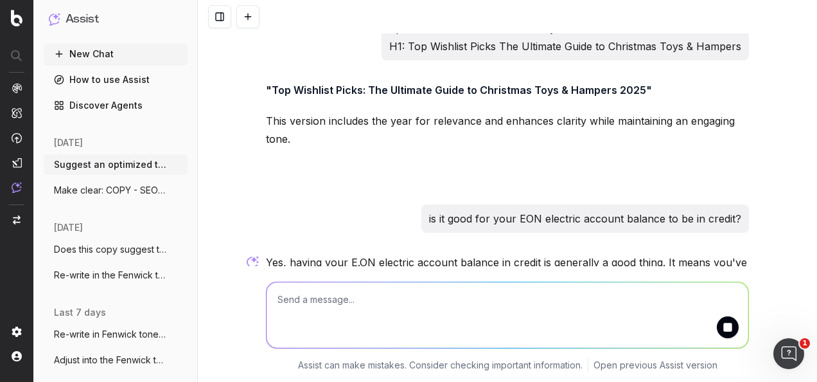
click at [427, 253] on p "Yes, having your E.ON electric account balance in credit is generally a good th…" at bounding box center [507, 280] width 483 height 54
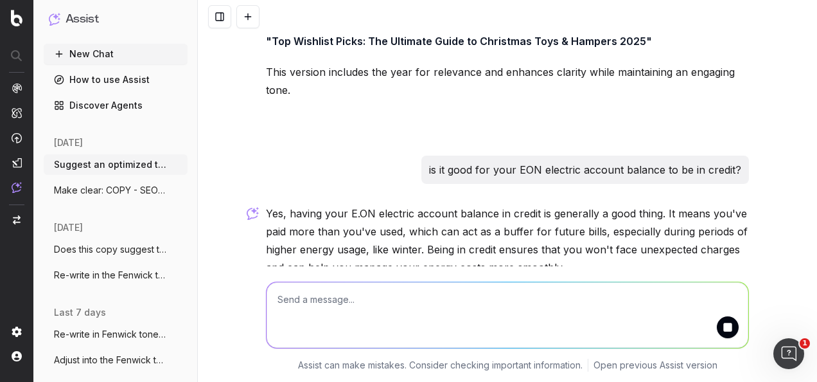
scroll to position [4499, 0]
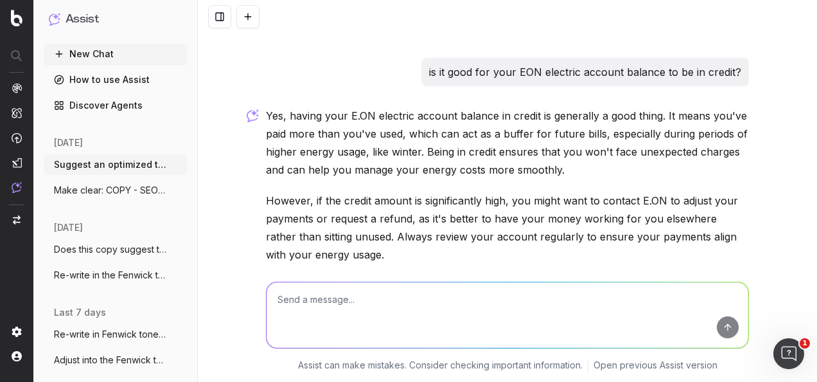
click at [420, 191] on p "However, if the credit amount is significantly high, you might want to contact …" at bounding box center [507, 227] width 483 height 72
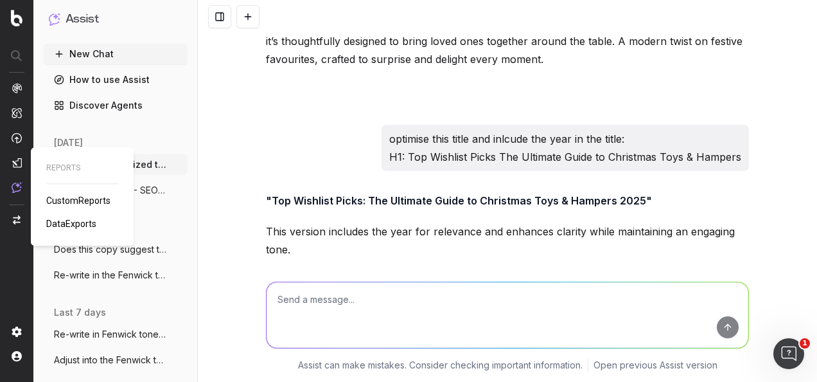
click at [18, 158] on img at bounding box center [17, 162] width 10 height 10
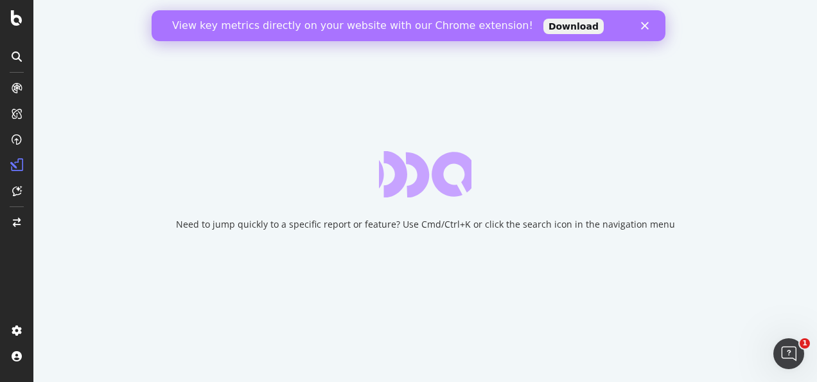
click at [544, 23] on link "Download" at bounding box center [574, 26] width 60 height 15
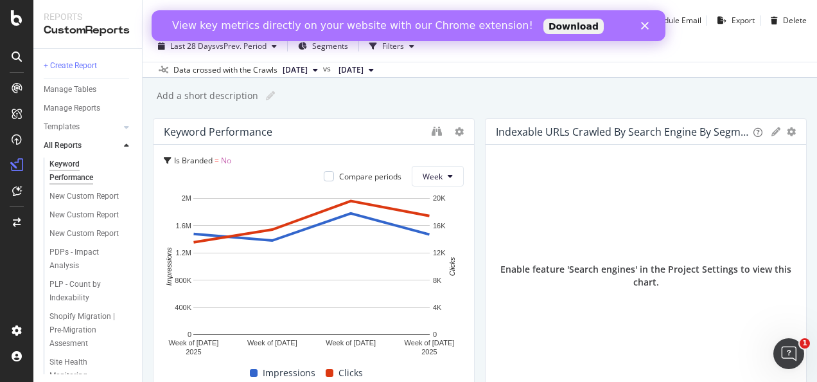
click at [646, 27] on polygon "Close" at bounding box center [645, 26] width 8 height 8
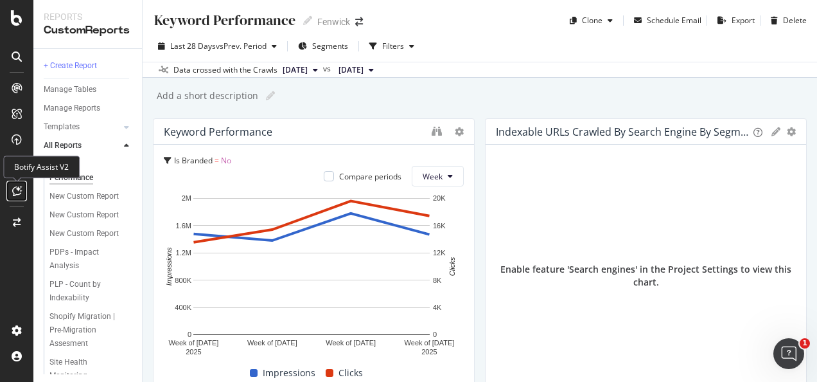
click at [19, 186] on icon at bounding box center [17, 191] width 10 height 10
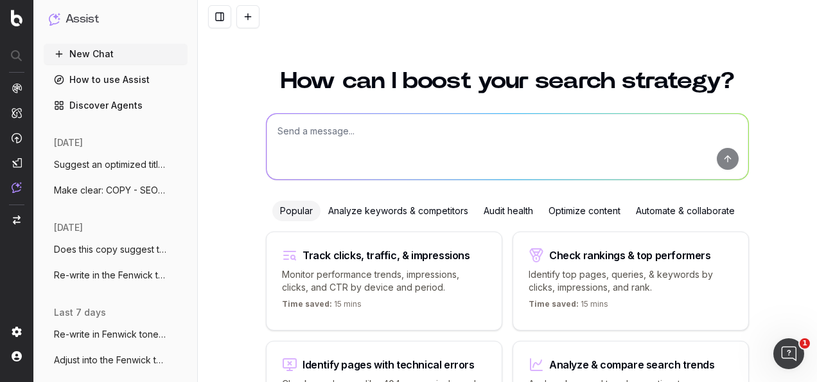
click at [590, 208] on div "Optimize content" at bounding box center [584, 210] width 87 height 21
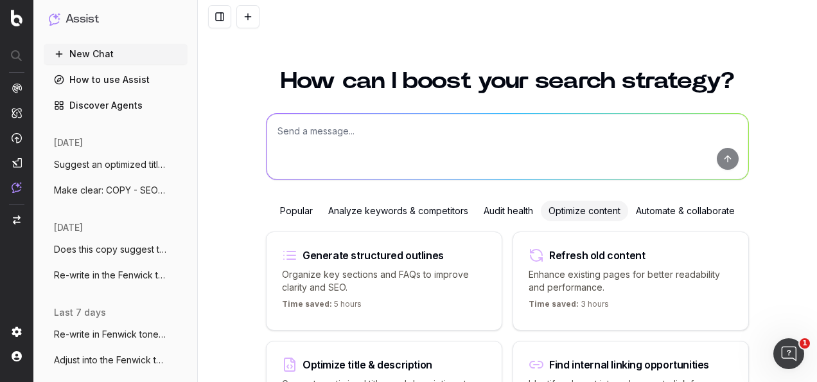
click at [393, 145] on textarea at bounding box center [508, 147] width 482 height 66
type textarea "e"
paste textarea "H2: TOP OF THE WISHLIST CHRISTMAS HAMPERS"
type textarea "Editorialise this title: H2: TOP OF THE WISHLIST CHRISTMAS HAMPERS"
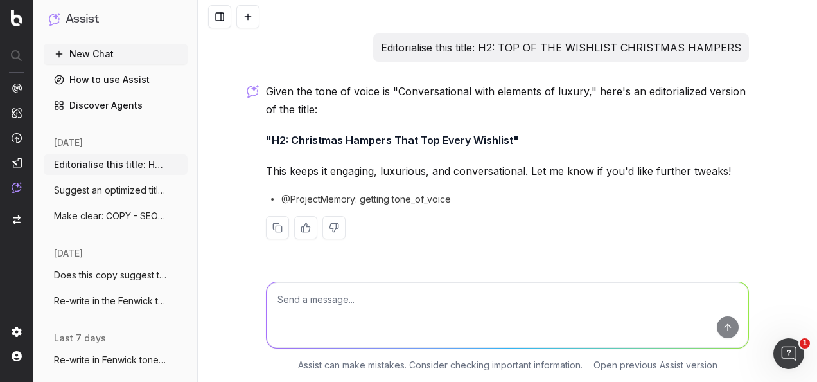
click at [433, 318] on textarea at bounding box center [508, 315] width 482 height 66
paste textarea "H1: The Ultimate Guide to Christmas Toys & Hampers 2025"
type textarea "optimise this title; H1: The Ultimate Guide to Christmas Toys & Hampers 2025"
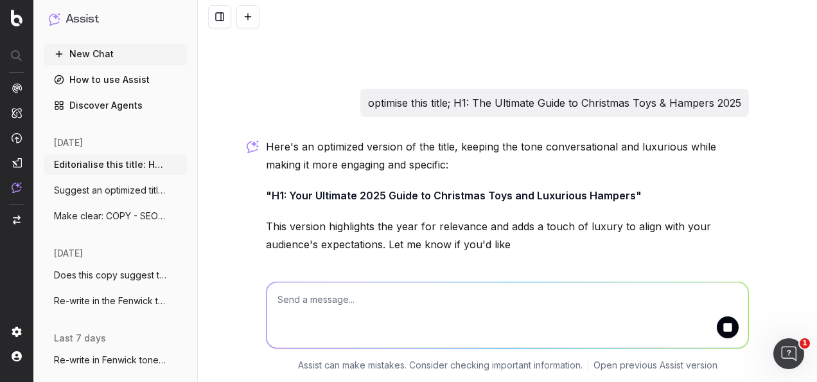
scroll to position [215, 0]
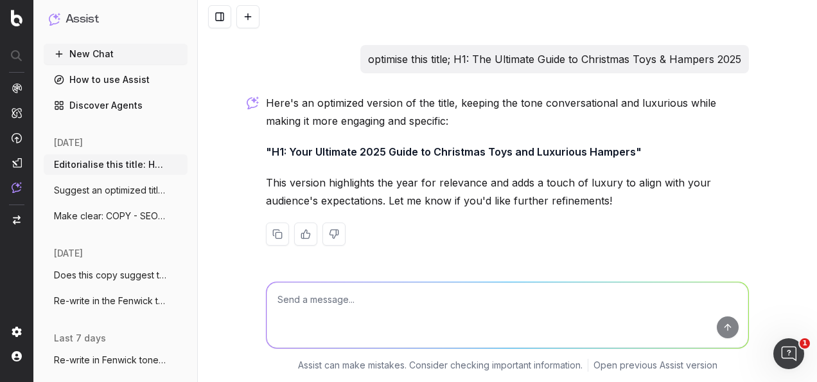
click at [507, 203] on p "This version highlights the year for relevance and adds a touch of luxury to al…" at bounding box center [507, 191] width 483 height 36
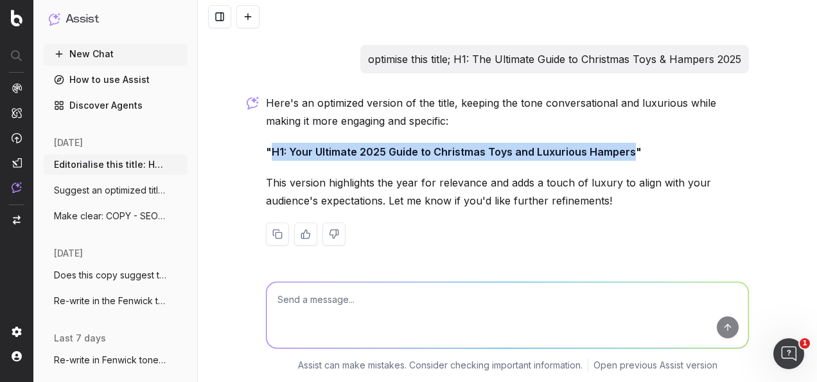
drag, startPoint x: 625, startPoint y: 153, endPoint x: 267, endPoint y: 152, distance: 357.2
click at [267, 152] on strong ""H1: Your Ultimate 2025 Guide to Christmas Toys and Luxurious Hampers"" at bounding box center [454, 151] width 376 height 13
drag, startPoint x: 267, startPoint y: 152, endPoint x: 315, endPoint y: 152, distance: 48.2
copy strong "H1: Your Ultimate 2025 Guide to Christmas Toys and Luxurious Hampers"
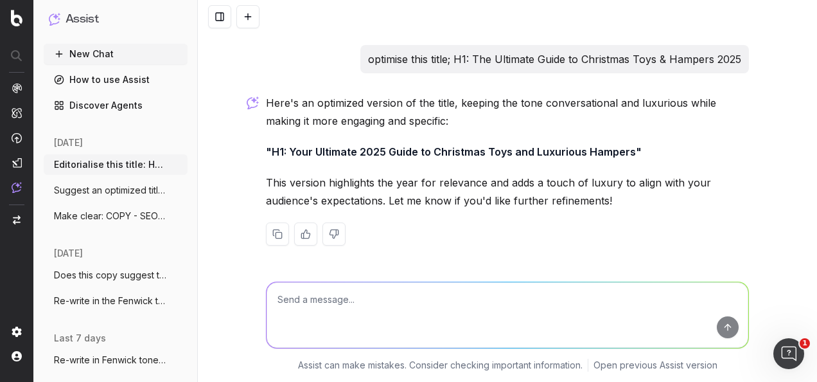
click at [374, 319] on textarea at bounding box center [508, 315] width 482 height 66
paste textarea "H2: Children’s Christmas Toys"
type textarea "editorialise this title: H2: Children’s Christmas Toys"
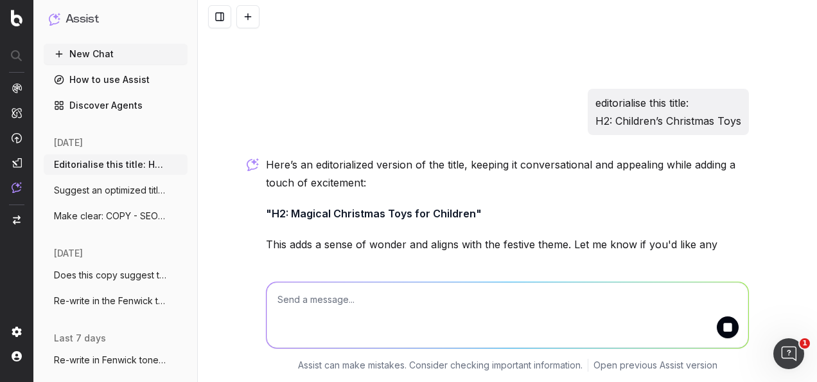
scroll to position [454, 0]
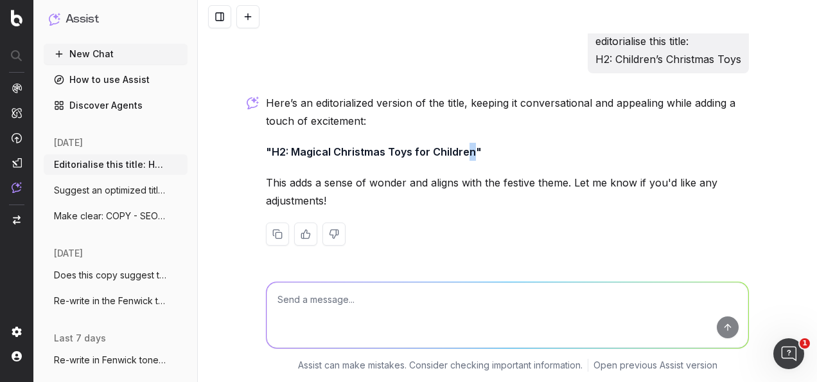
drag, startPoint x: 465, startPoint y: 153, endPoint x: 457, endPoint y: 153, distance: 7.7
click at [457, 153] on strong ""H2: Magical Christmas Toys for Children"" at bounding box center [374, 151] width 216 height 13
drag, startPoint x: 457, startPoint y: 153, endPoint x: 468, endPoint y: 151, distance: 10.5
click at [468, 151] on strong ""H2: Magical Christmas Toys for Children"" at bounding box center [374, 151] width 216 height 13
click at [377, 299] on textarea at bounding box center [508, 315] width 482 height 66
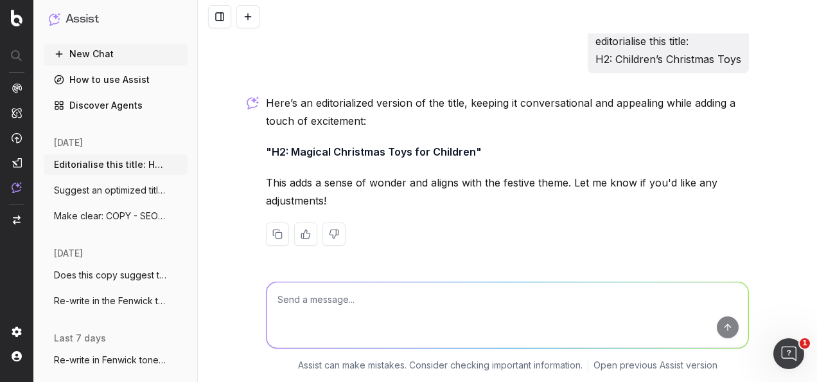
paste textarea "Generate a top-line list of optimised SEO keywords for an article about Christm…"
type textarea "Generate a top-line list of optimised SEO keywords for an article about Christm…"
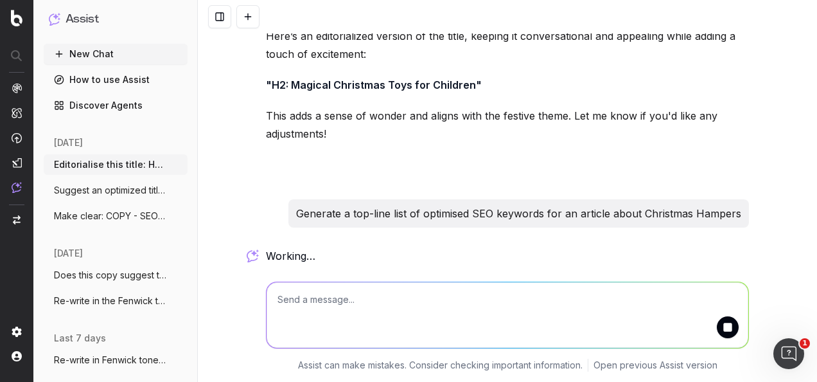
click at [420, 217] on p "Generate a top-line list of optimised SEO keywords for an article about Christm…" at bounding box center [518, 213] width 445 height 18
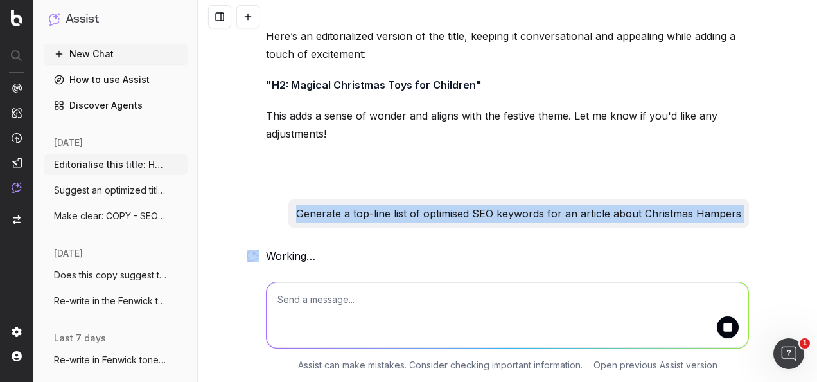
click at [420, 217] on p "Generate a top-line list of optimised SEO keywords for an article about Christm…" at bounding box center [518, 213] width 445 height 18
copy p "Generate a top-line list of optimised SEO keywords for an article about Christm…"
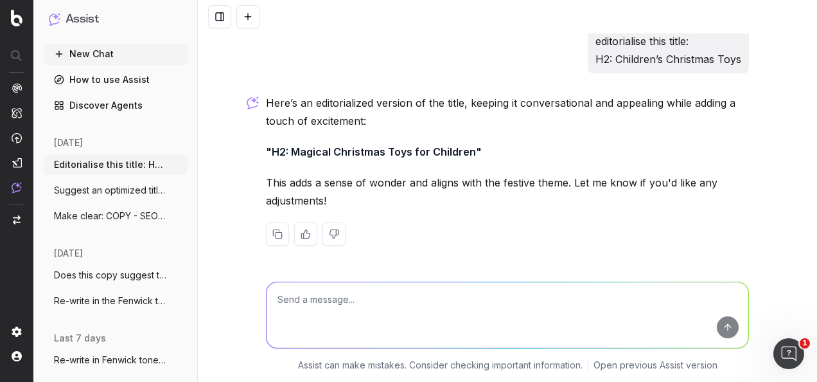
click at [341, 305] on textarea at bounding box center [508, 315] width 482 height 66
drag, startPoint x: 341, startPoint y: 305, endPoint x: 13, endPoint y: 181, distance: 349.8
click at [14, 181] on div at bounding box center [17, 138] width 10 height 111
click at [15, 190] on img at bounding box center [17, 187] width 10 height 11
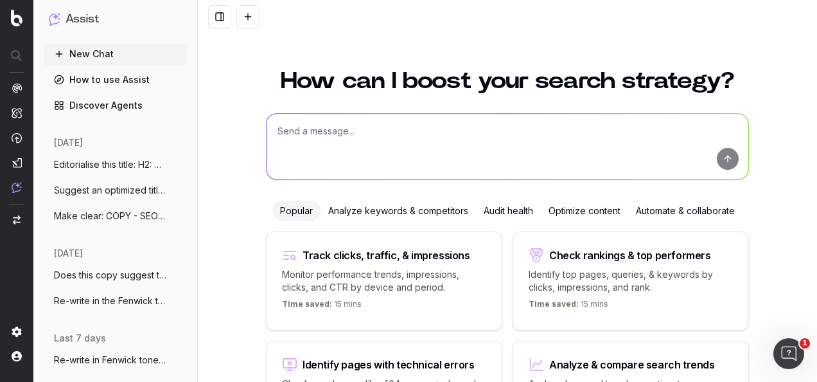
scroll to position [105, 0]
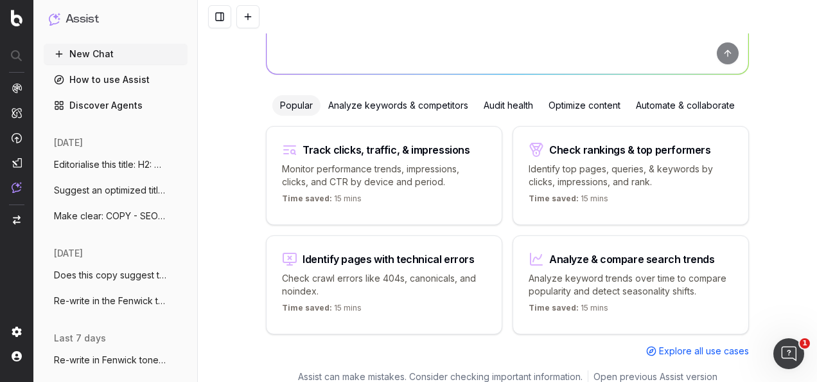
click at [601, 103] on div "Optimize content" at bounding box center [584, 105] width 87 height 21
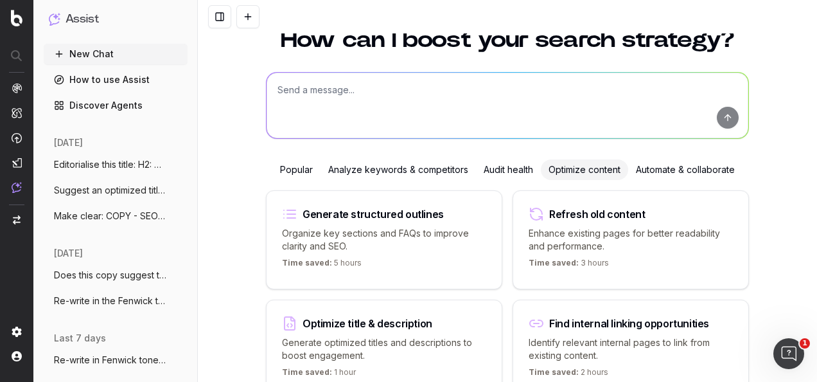
scroll to position [0, 0]
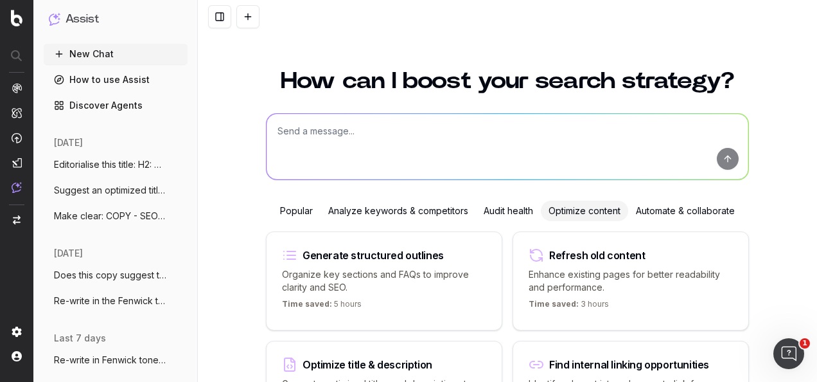
click at [411, 149] on textarea at bounding box center [508, 147] width 482 height 66
paste textarea "Generate a top-line list of optimised SEO keywords for an article about Christm…"
click at [711, 158] on textarea "Generate a top-line list of optimised SEO keywords for an article about Christm…" at bounding box center [508, 147] width 482 height 66
type textarea "Generate a top-line list of optimised SEO keywords for an article about Christm…"
click at [719, 157] on button "submit" at bounding box center [728, 159] width 22 height 22
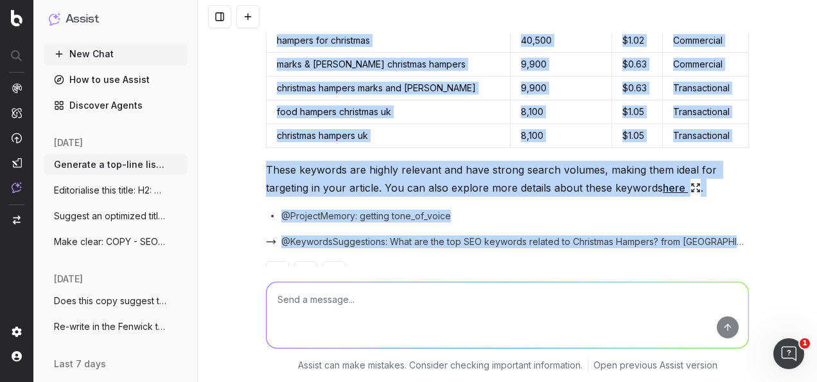
scroll to position [216, 0]
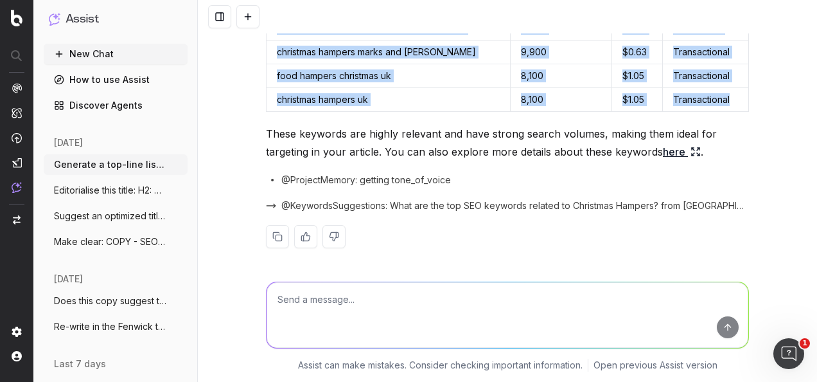
drag, startPoint x: 333, startPoint y: 118, endPoint x: 721, endPoint y: 101, distance: 388.5
click at [721, 101] on table "Keyword Search Volume CPC Main Intent christmas hampers 40,500 $1.02 Transactio…" at bounding box center [507, 4] width 483 height 215
copy table "Keyword Search Volume CPC Main Intent christmas hampers 40,500 $1.02 Transactio…"
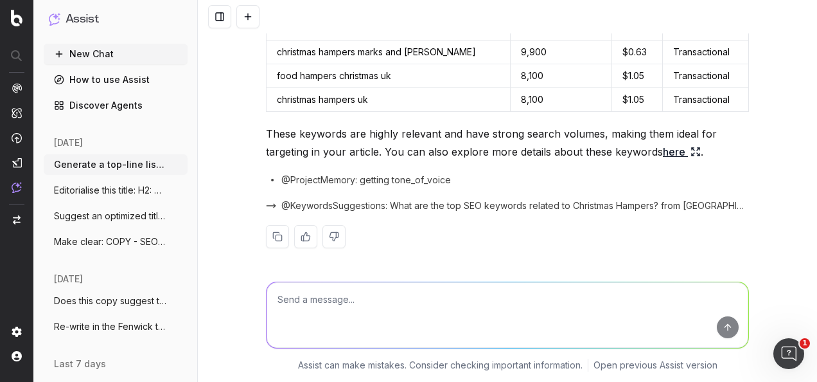
click at [443, 329] on textarea at bounding box center [508, 315] width 482 height 66
type textarea "uk specific only"
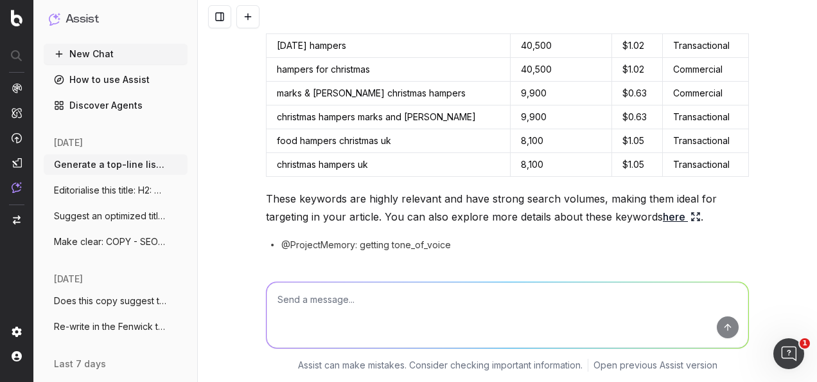
scroll to position [0, 0]
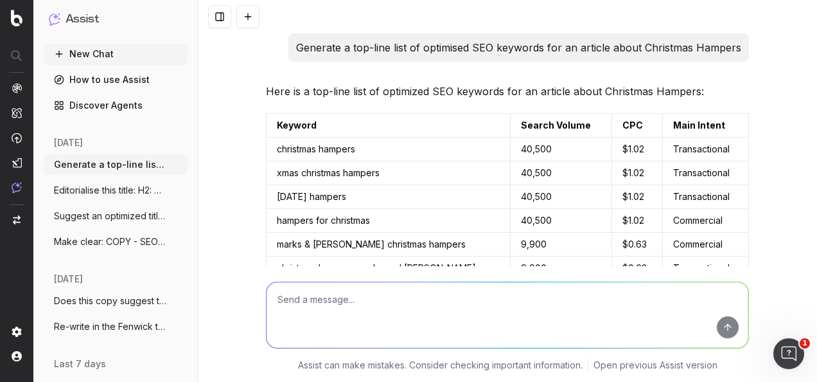
click at [346, 94] on p "Here is a top-line list of optimized SEO keywords for an article about Christma…" at bounding box center [507, 91] width 483 height 18
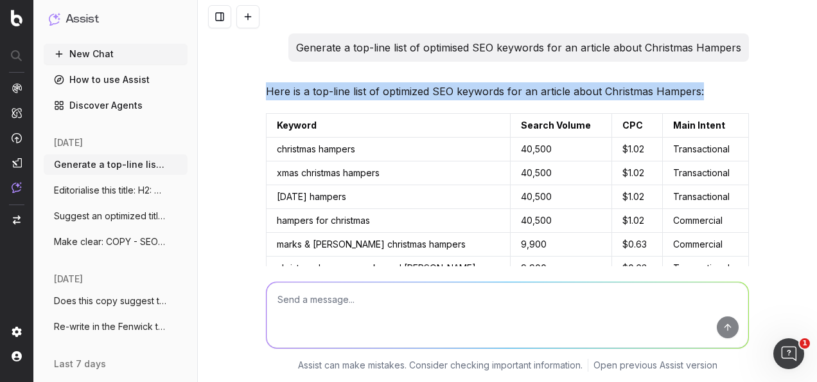
click at [346, 94] on p "Here is a top-line list of optimized SEO keywords for an article about Christma…" at bounding box center [507, 91] width 483 height 18
copy p "Here is a top-line list of optimized SEO keywords for an article about Christma…"
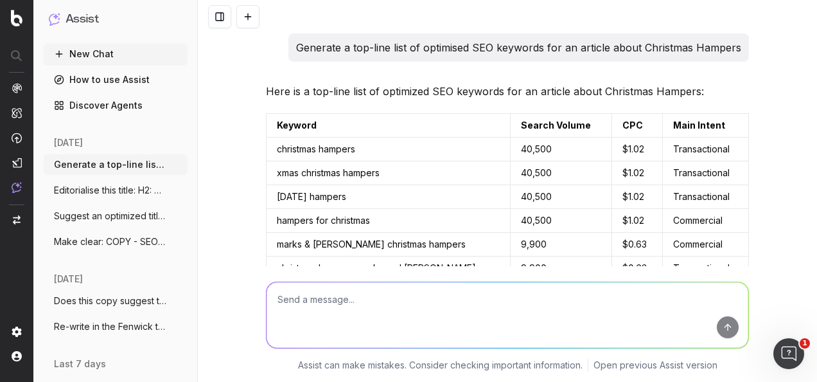
click at [475, 41] on p "Generate a top-line list of optimised SEO keywords for an article about Christm…" at bounding box center [518, 48] width 445 height 18
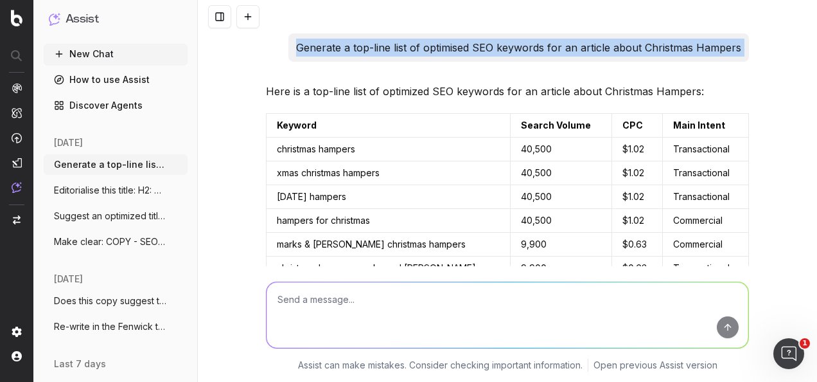
click at [475, 41] on p "Generate a top-line list of optimised SEO keywords for an article about Christm…" at bounding box center [518, 48] width 445 height 18
copy p "Generate a top-line list of optimised SEO keywords for an article about Christm…"
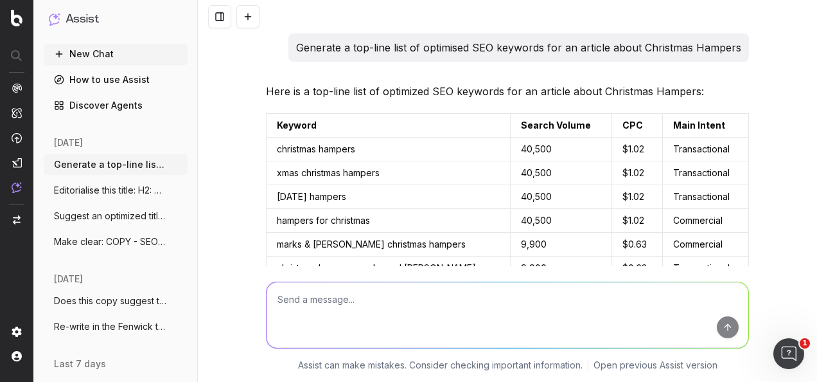
click at [463, 312] on textarea at bounding box center [508, 315] width 482 height 66
paste textarea "Generate a top-line list of optimised SEO keywords for an article about Christm…"
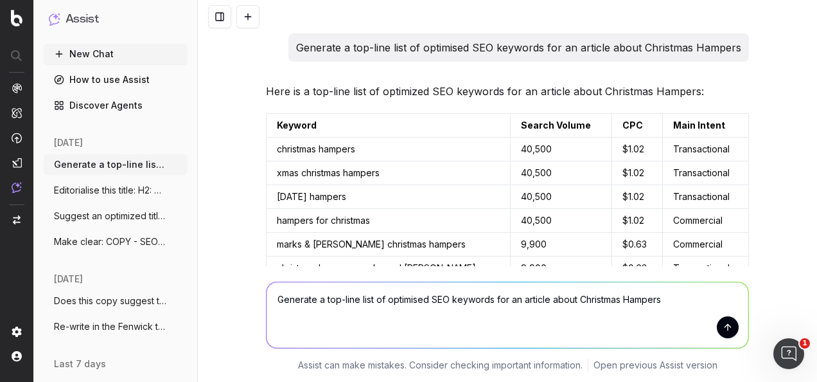
click at [518, 296] on textarea "Generate a top-line list of optimised SEO keywords for an article about Christm…" at bounding box center [508, 315] width 482 height 66
type textarea "Generate a top-line list of optimised SEO keywords for a UK article about Chris…"
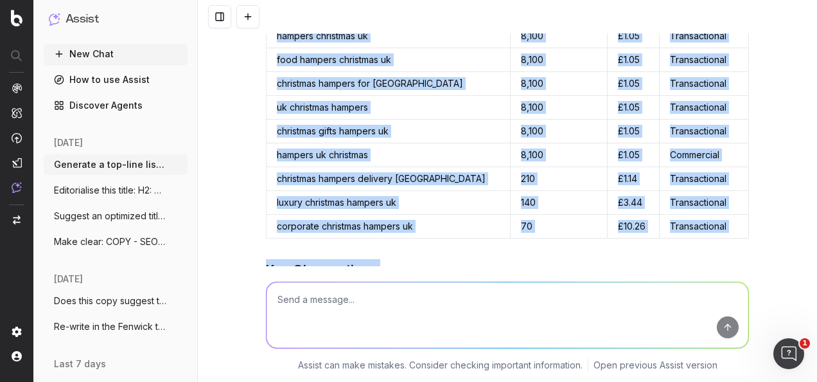
scroll to position [989, 0]
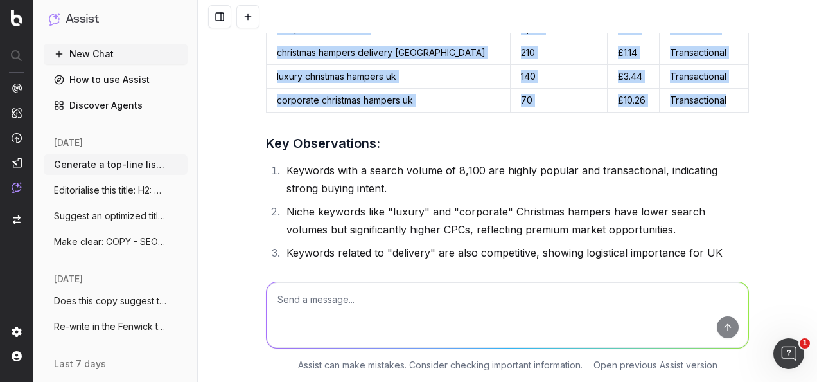
drag, startPoint x: 272, startPoint y: 49, endPoint x: 713, endPoint y: 98, distance: 443.5
drag, startPoint x: 713, startPoint y: 98, endPoint x: 667, endPoint y: 94, distance: 46.4
copy table "Keyword Search Volume CPC Search Intent christmas hampers [GEOGRAPHIC_DATA] 8,1…"
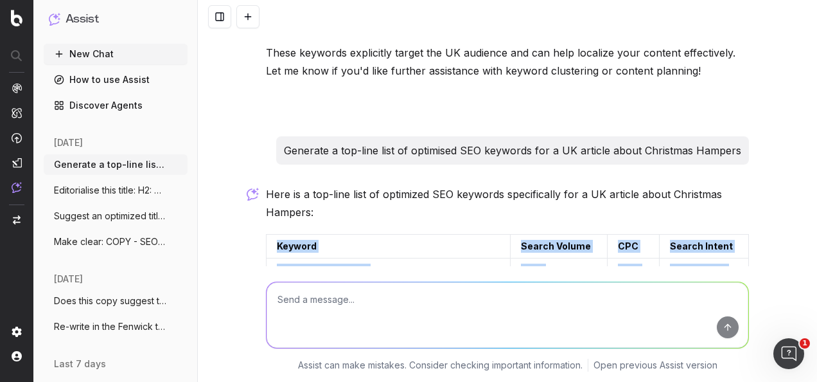
scroll to position [603, 0]
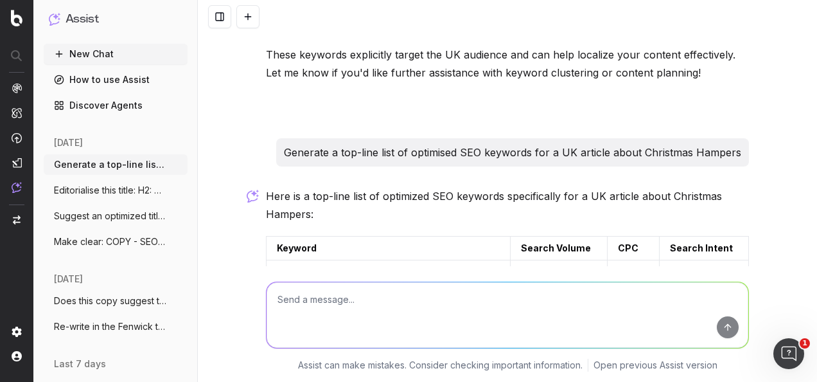
click at [443, 148] on p "Generate a top-line list of optimised SEO keywords for a UK article about Chris…" at bounding box center [512, 152] width 457 height 18
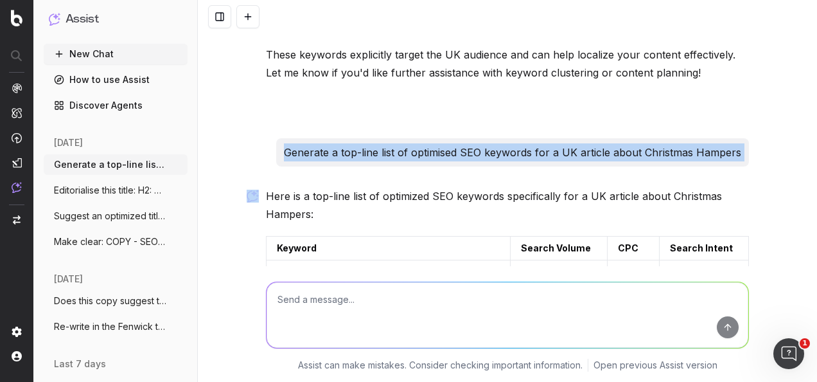
click at [443, 148] on p "Generate a top-line list of optimised SEO keywords for a UK article about Chris…" at bounding box center [512, 152] width 457 height 18
copy p "Generate a top-line list of optimised SEO keywords for a UK article about Chris…"
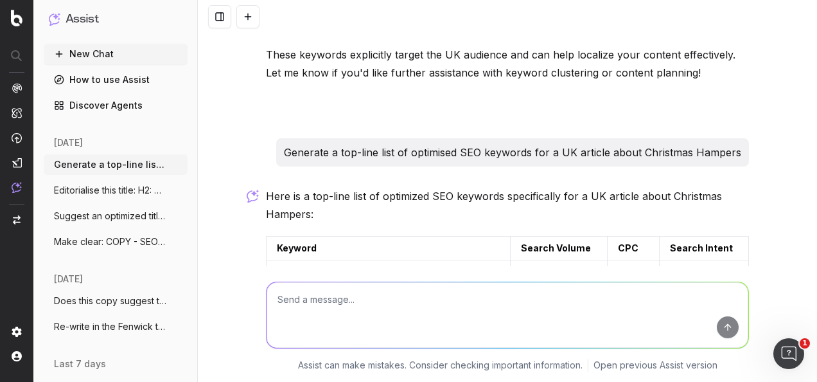
click at [448, 302] on textarea at bounding box center [508, 315] width 482 height 66
paste textarea "Generate a top-line list of optimised SEO keywords for a UK article about Chris…"
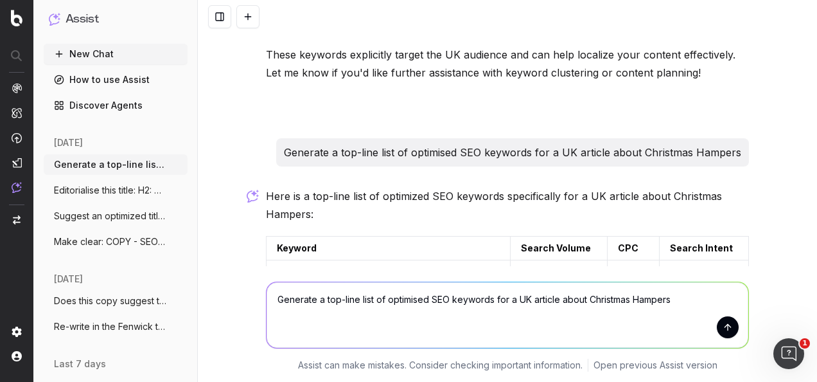
click at [523, 298] on textarea "Generate a top-line list of optimised SEO keywords for a UK article about Chris…" at bounding box center [508, 315] width 482 height 66
type textarea "Generate a top-line list of optimised SEO keywords for an article about Christm…"
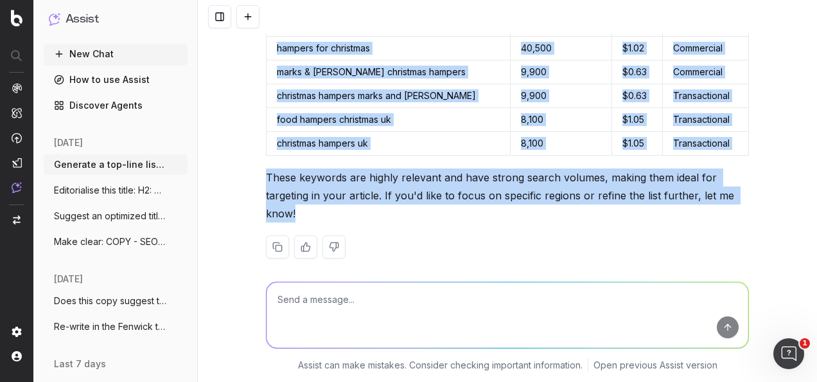
scroll to position [1564, 0]
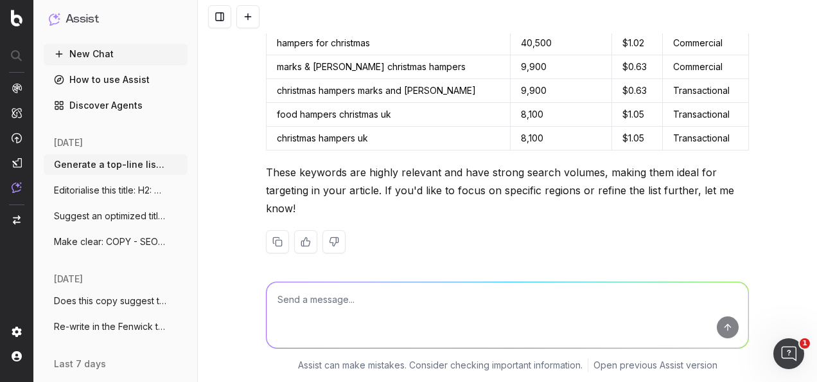
drag, startPoint x: 299, startPoint y: 136, endPoint x: 745, endPoint y: 139, distance: 445.9
click at [745, 139] on div "Generate a top-line list of optimised SEO keywords for an article about Christm…" at bounding box center [507, 191] width 619 height 382
click at [589, 300] on textarea at bounding box center [508, 315] width 482 height 66
type textarea "UK Region, only"
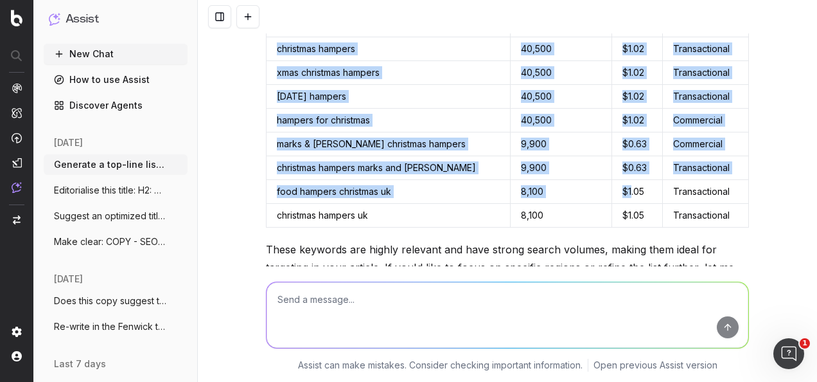
scroll to position [1550, 0]
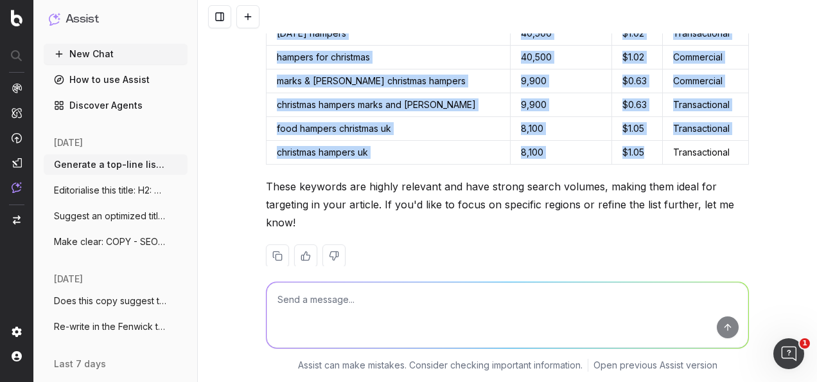
drag, startPoint x: 270, startPoint y: 84, endPoint x: 639, endPoint y: 137, distance: 372.1
click at [639, 137] on table "Keyword Search Volume CPC Main Intent christmas hampers 40,500 $1.02 Transactio…" at bounding box center [507, 57] width 483 height 215
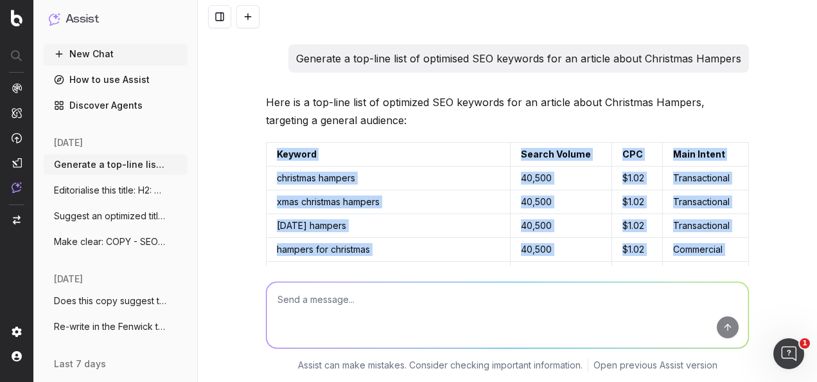
scroll to position [1357, 0]
click at [732, 143] on button at bounding box center [737, 154] width 23 height 23
